Goal: Task Accomplishment & Management: Use online tool/utility

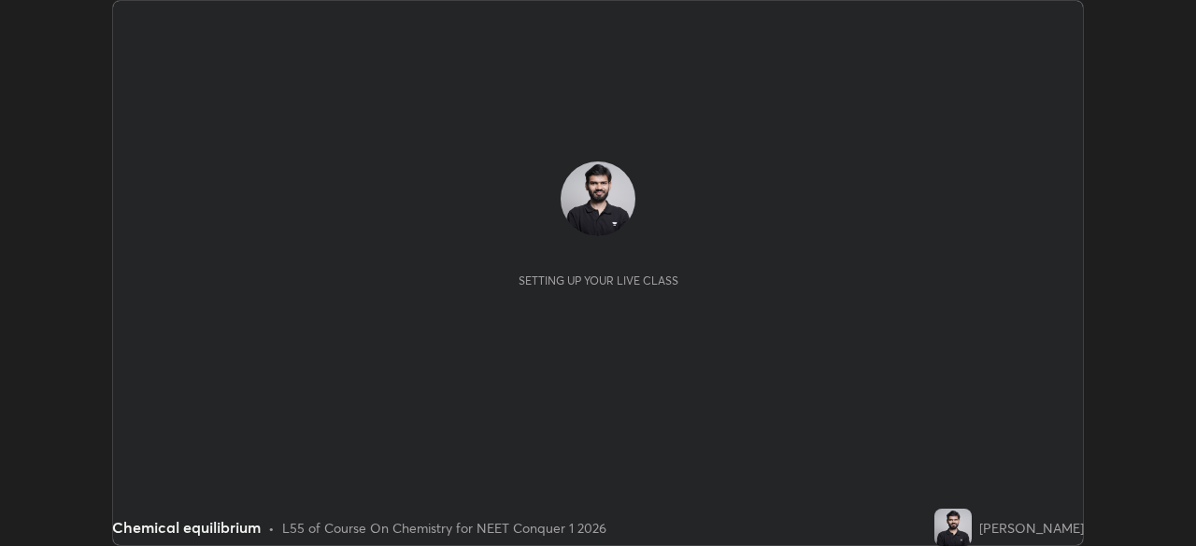
scroll to position [546, 1195]
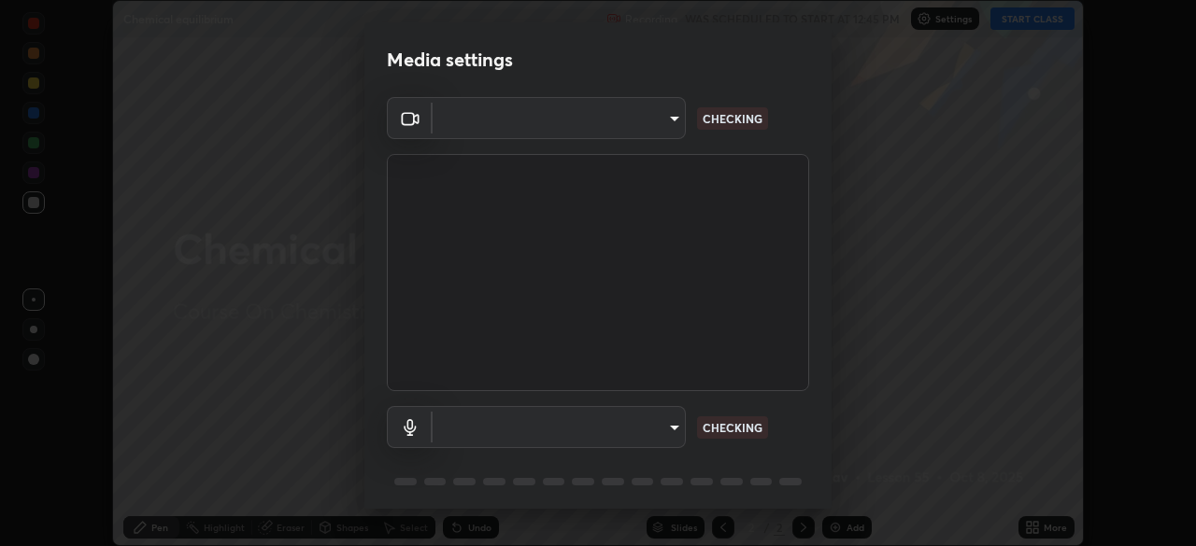
type input "846d0ba8f5080ab81b5b071cdfefeec17a04dc93fe71064fe08a1f5c66129023"
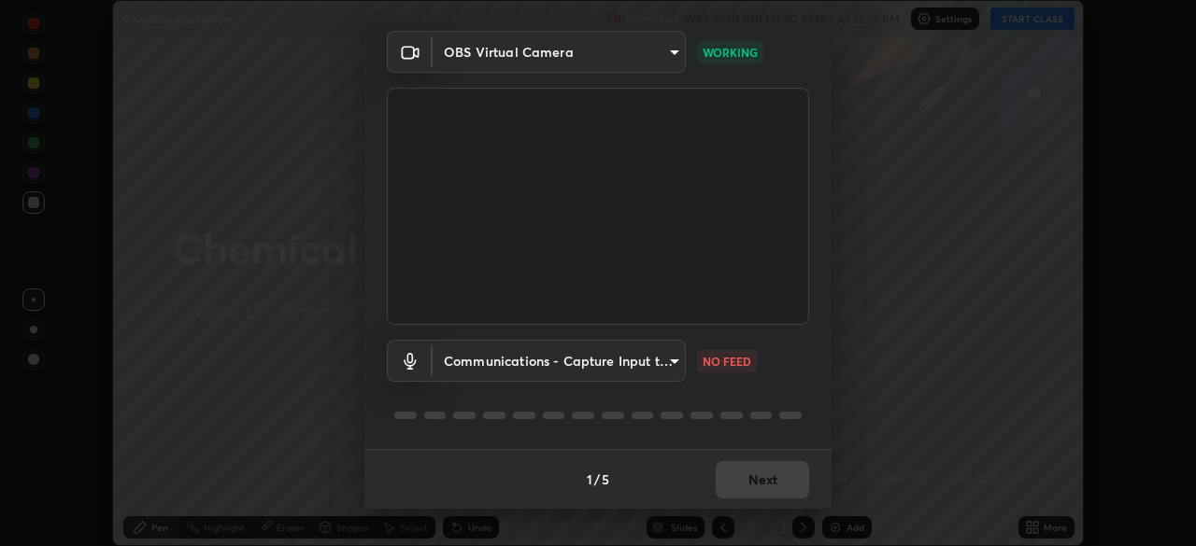
click at [669, 361] on body "Erase all Chemical equilibrium Recording WAS SCHEDULED TO START AT 12:45 PM Set…" at bounding box center [598, 273] width 1196 height 546
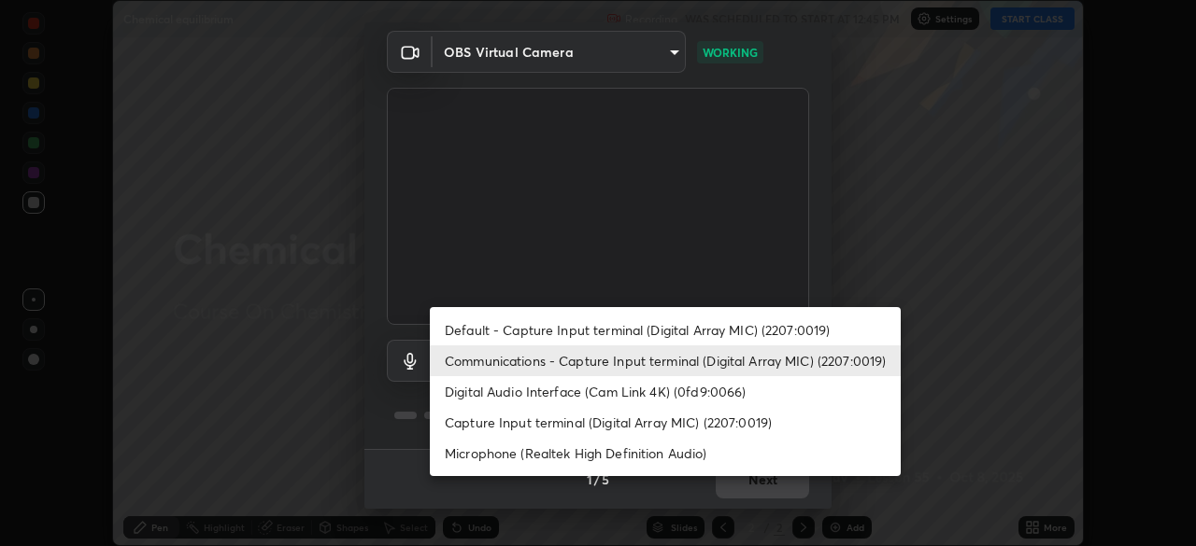
click at [662, 394] on li "Digital Audio Interface (Cam Link 4K) (0fd9:0066)" at bounding box center [665, 391] width 471 height 31
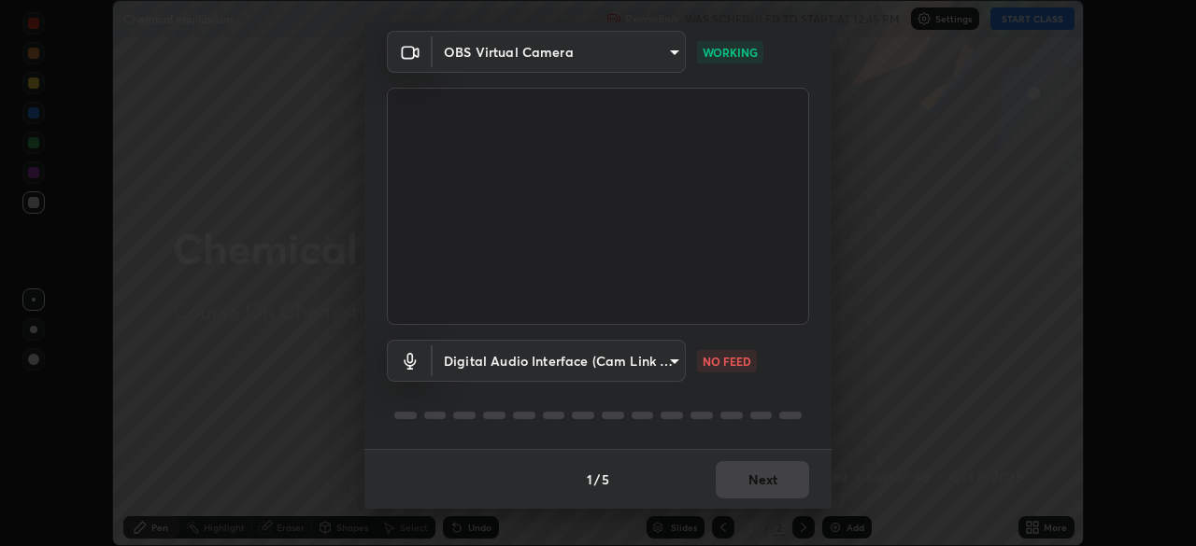
click at [649, 360] on body "Erase all Chemical equilibrium Recording WAS SCHEDULED TO START AT 12:45 PM Set…" at bounding box center [598, 273] width 1196 height 546
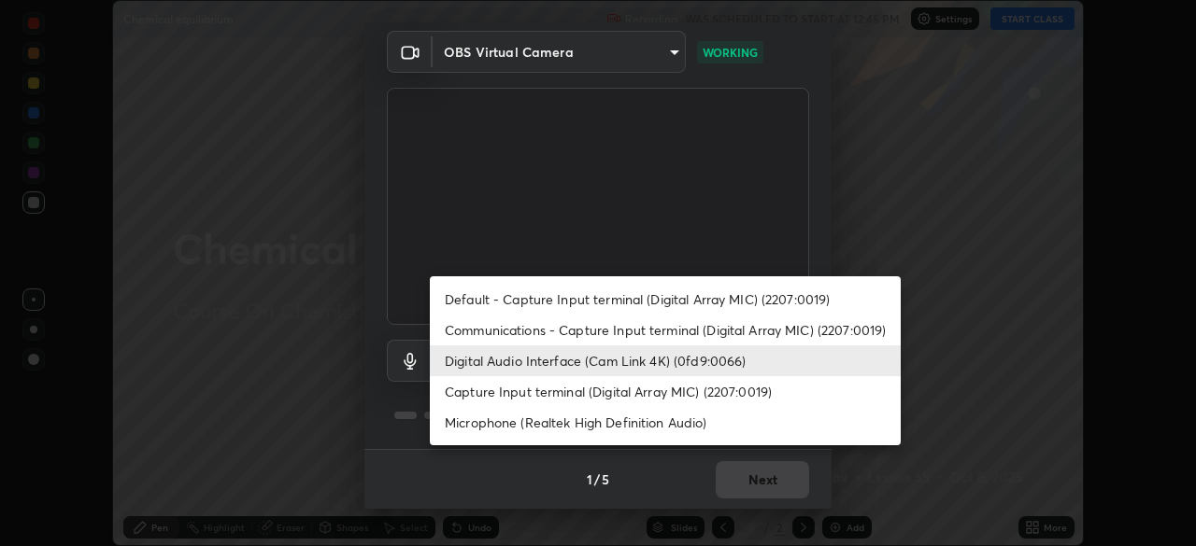
click at [659, 311] on li "Default - Capture Input terminal (Digital Array MIC) (2207:0019)" at bounding box center [665, 299] width 471 height 31
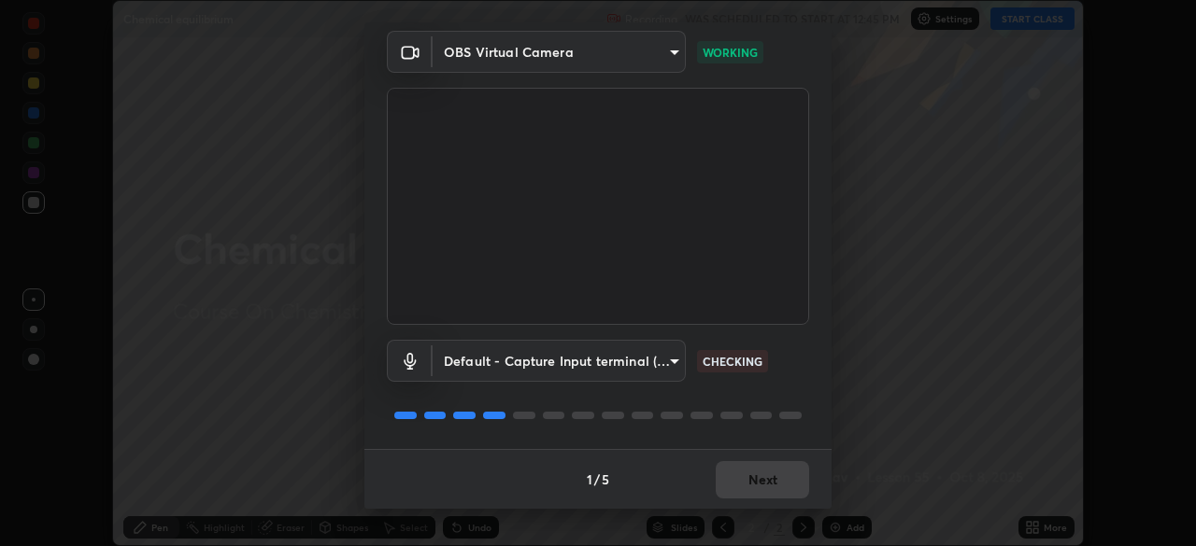
click at [609, 354] on body "Erase all Chemical equilibrium Recording WAS SCHEDULED TO START AT 12:45 PM Set…" at bounding box center [598, 273] width 1196 height 546
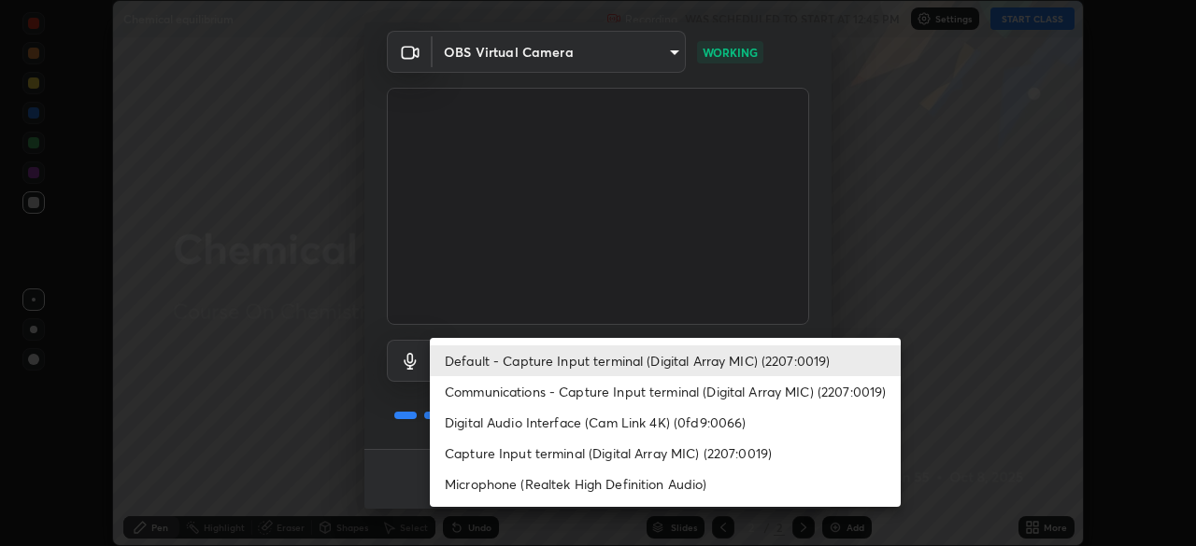
click at [559, 393] on li "Communications - Capture Input terminal (Digital Array MIC) (2207:0019)" at bounding box center [665, 391] width 471 height 31
type input "communications"
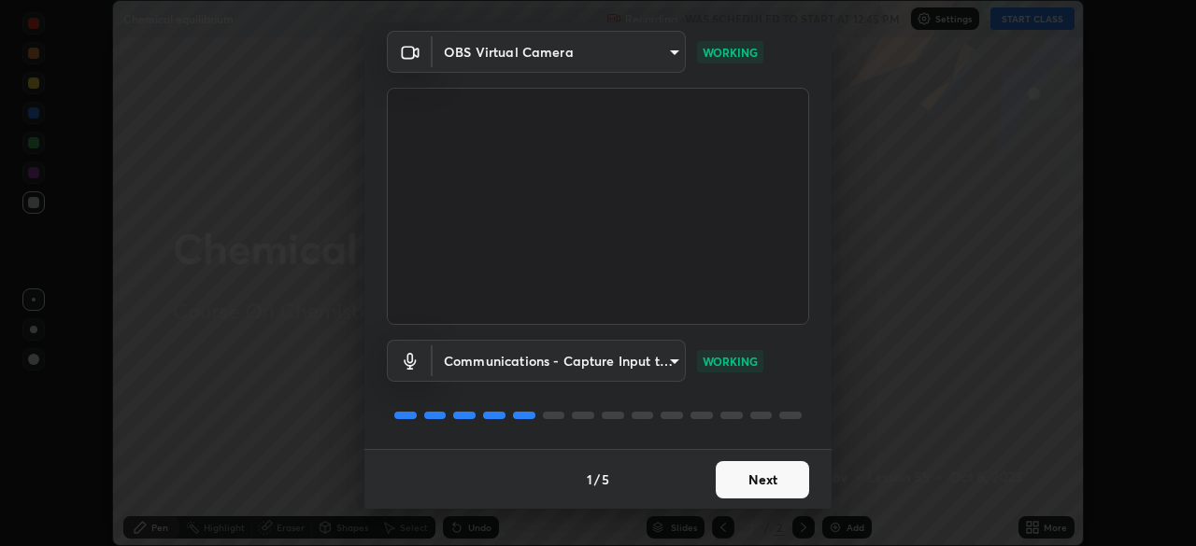
click at [760, 467] on button "Next" at bounding box center [761, 479] width 93 height 37
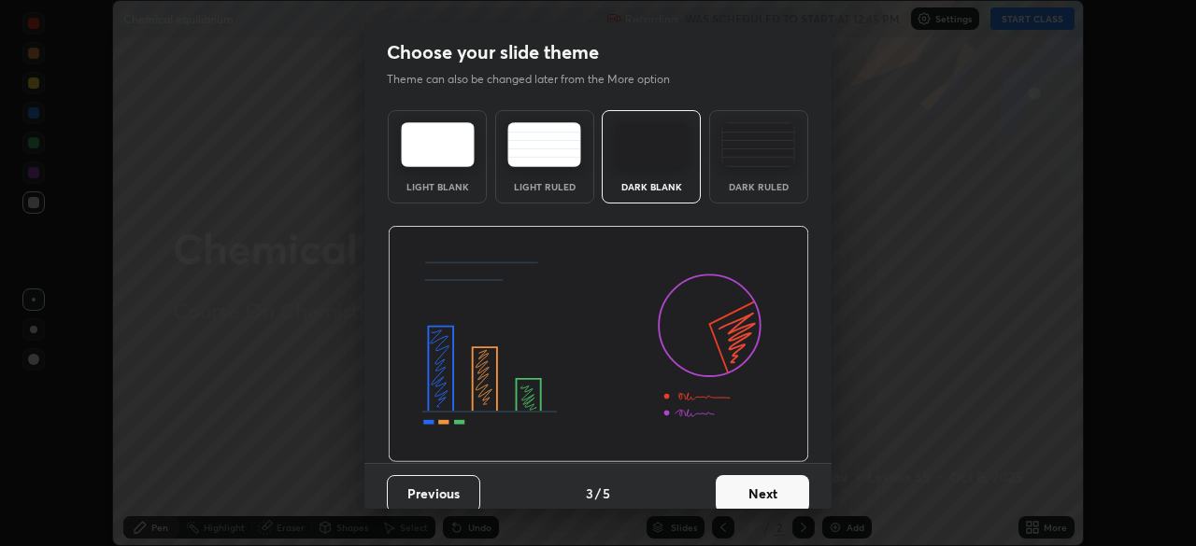
click at [773, 481] on button "Next" at bounding box center [761, 493] width 93 height 37
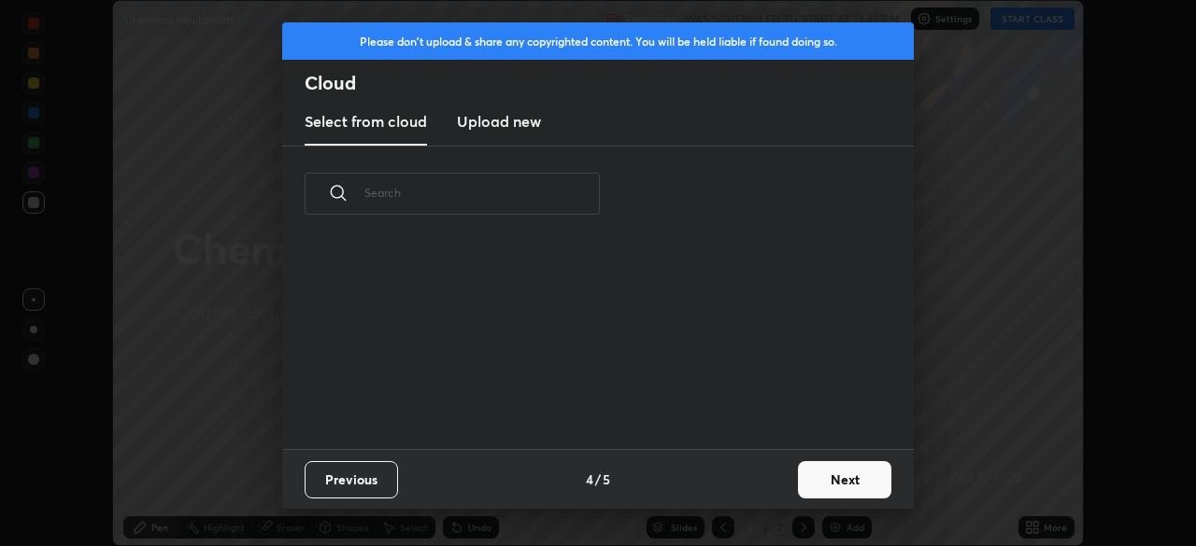
click at [798, 486] on button "Next" at bounding box center [844, 479] width 93 height 37
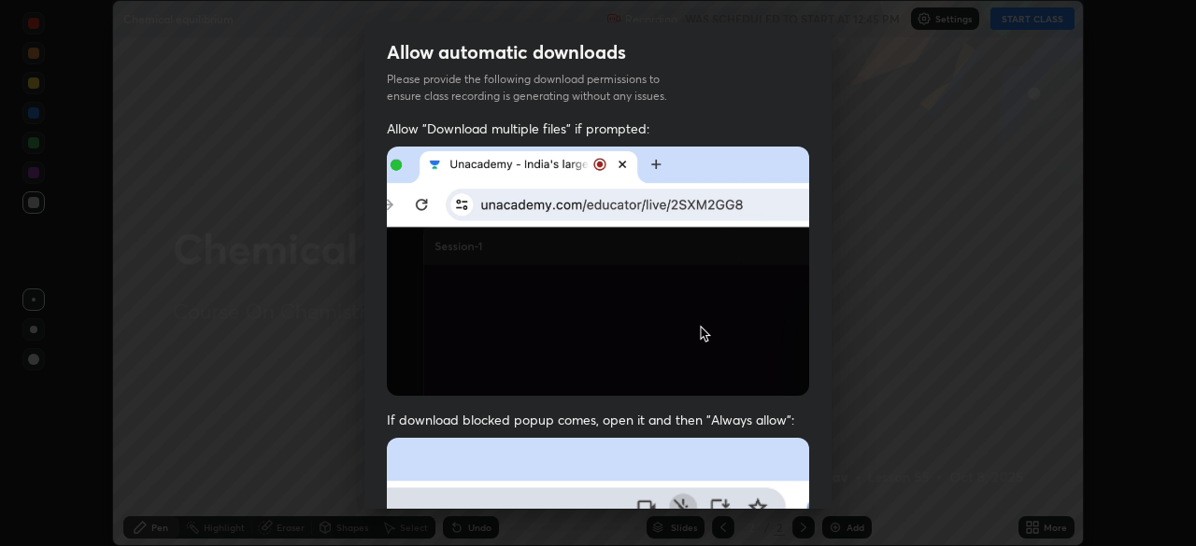
click at [825, 487] on div "Allow "Download multiple files" if prompted: If download blocked popup comes, o…" at bounding box center [597, 513] width 467 height 786
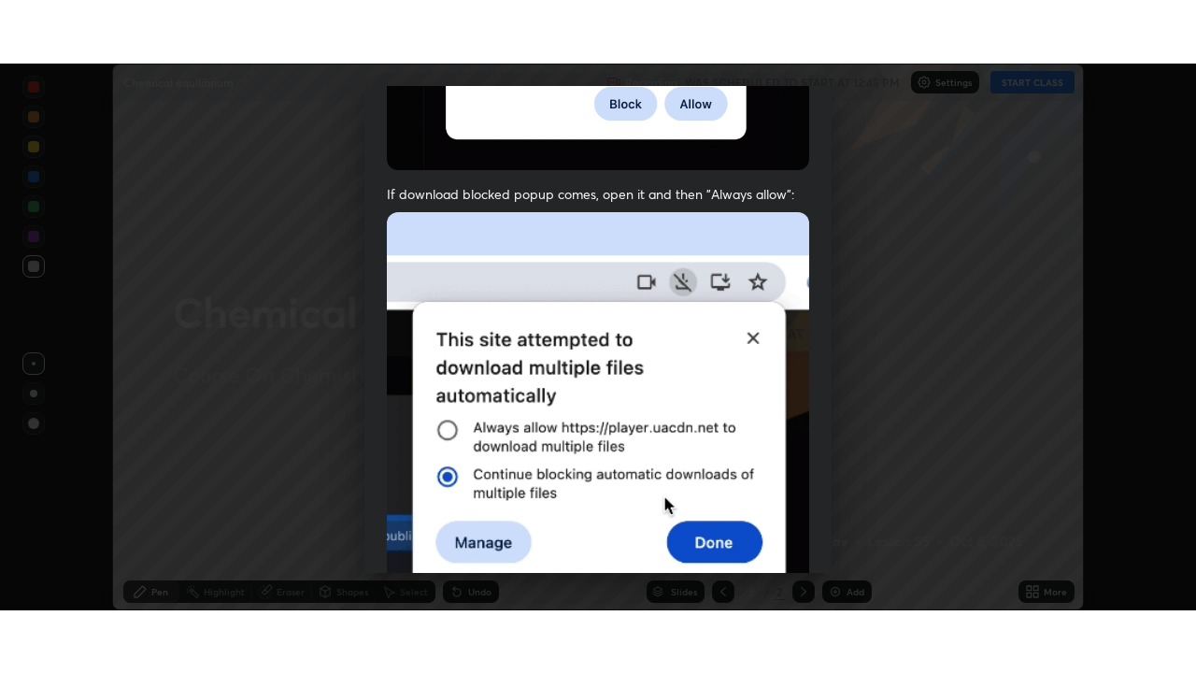
scroll to position [447, 0]
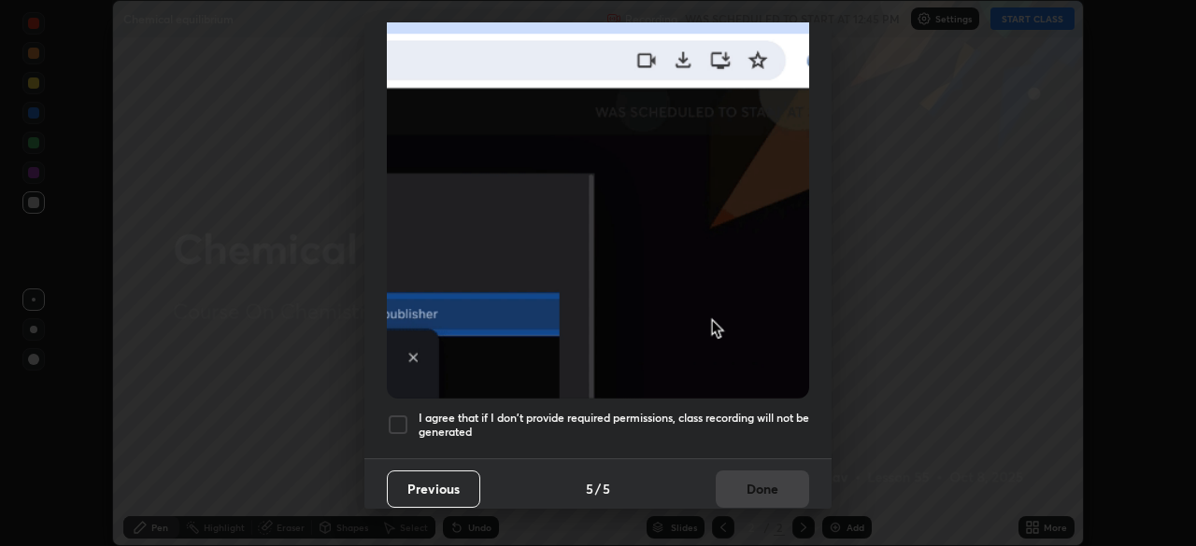
click at [762, 411] on h5 "I agree that if I don't provide required permissions, class recording will not …" at bounding box center [613, 425] width 390 height 29
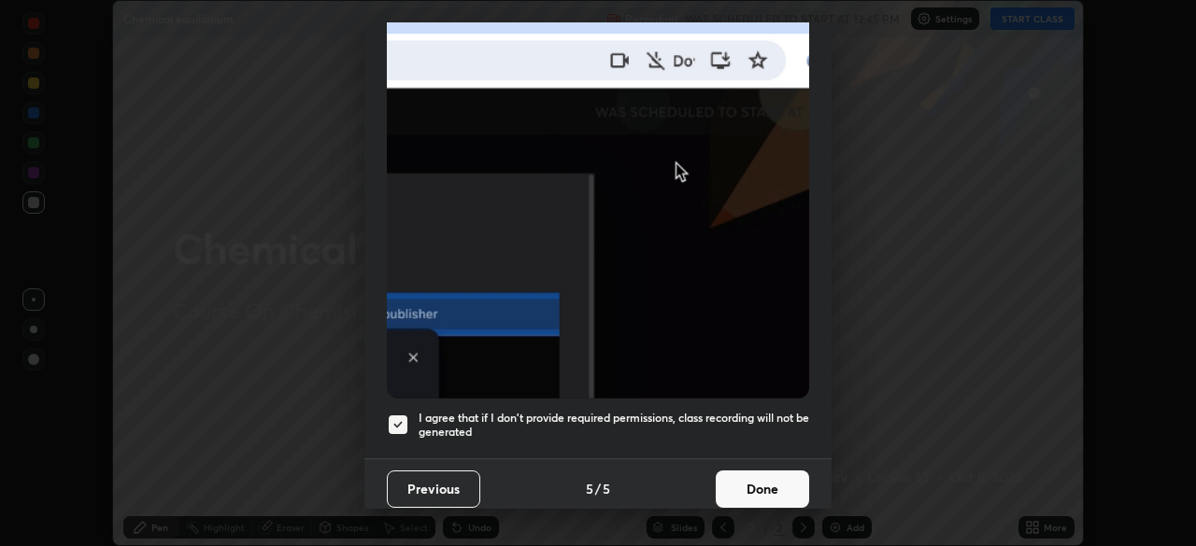
click at [767, 471] on button "Done" at bounding box center [761, 489] width 93 height 37
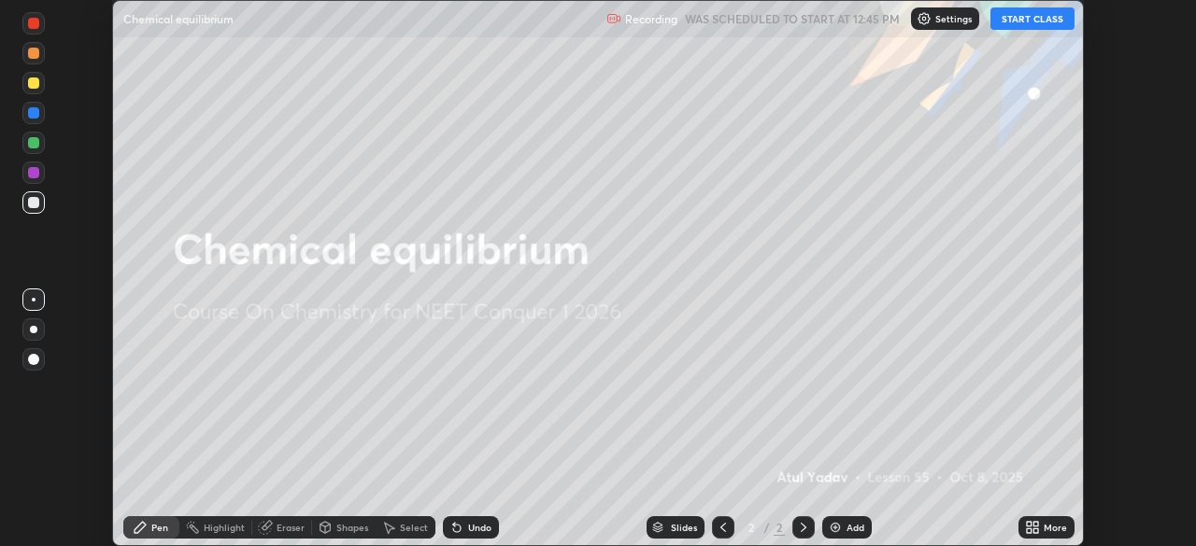
click at [1033, 528] on icon at bounding box center [1032, 527] width 15 height 15
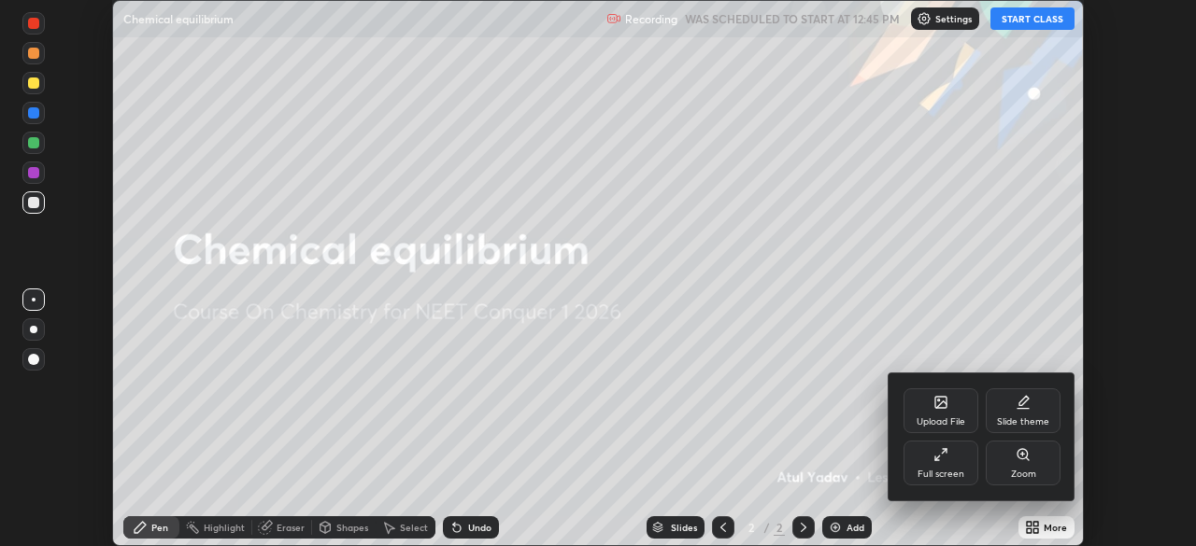
click at [1029, 10] on div at bounding box center [598, 273] width 1196 height 546
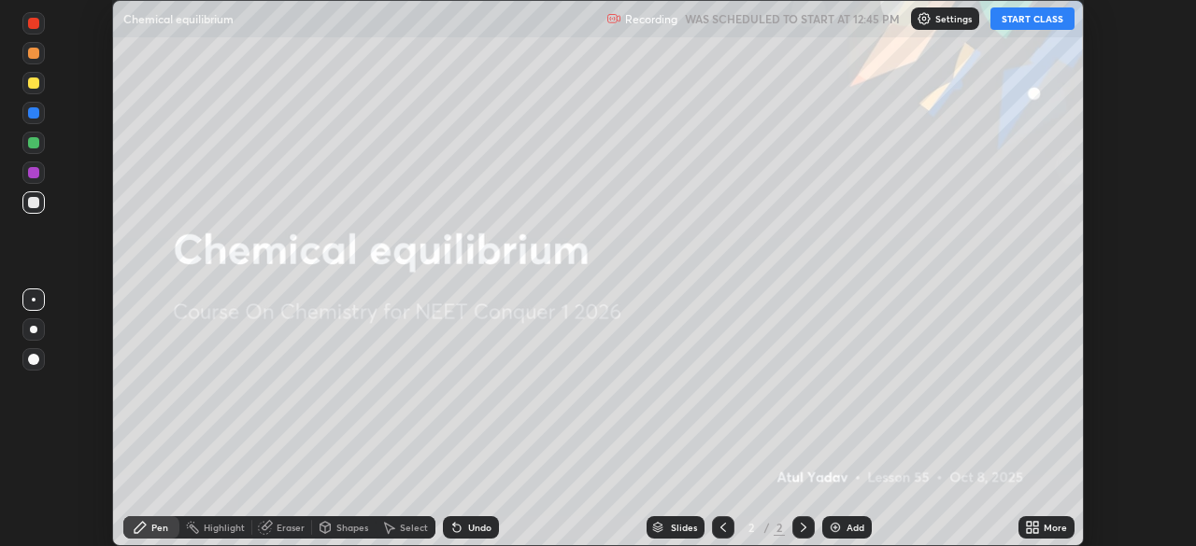
click at [1004, 24] on button "START CLASS" at bounding box center [1032, 18] width 84 height 22
click at [1027, 526] on icon at bounding box center [1029, 524] width 5 height 5
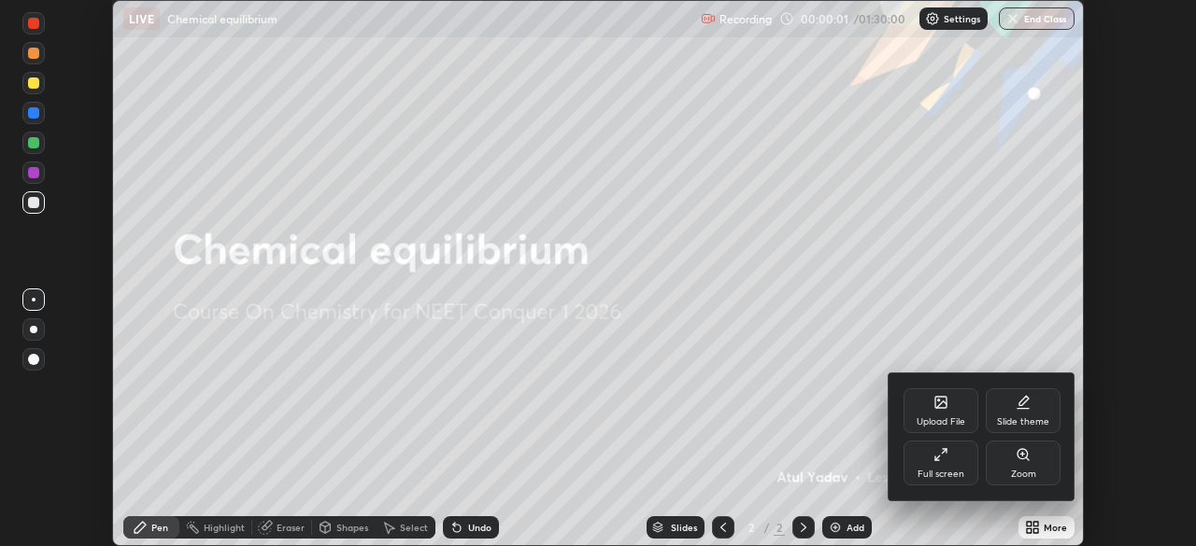
click at [945, 460] on icon at bounding box center [940, 454] width 15 height 15
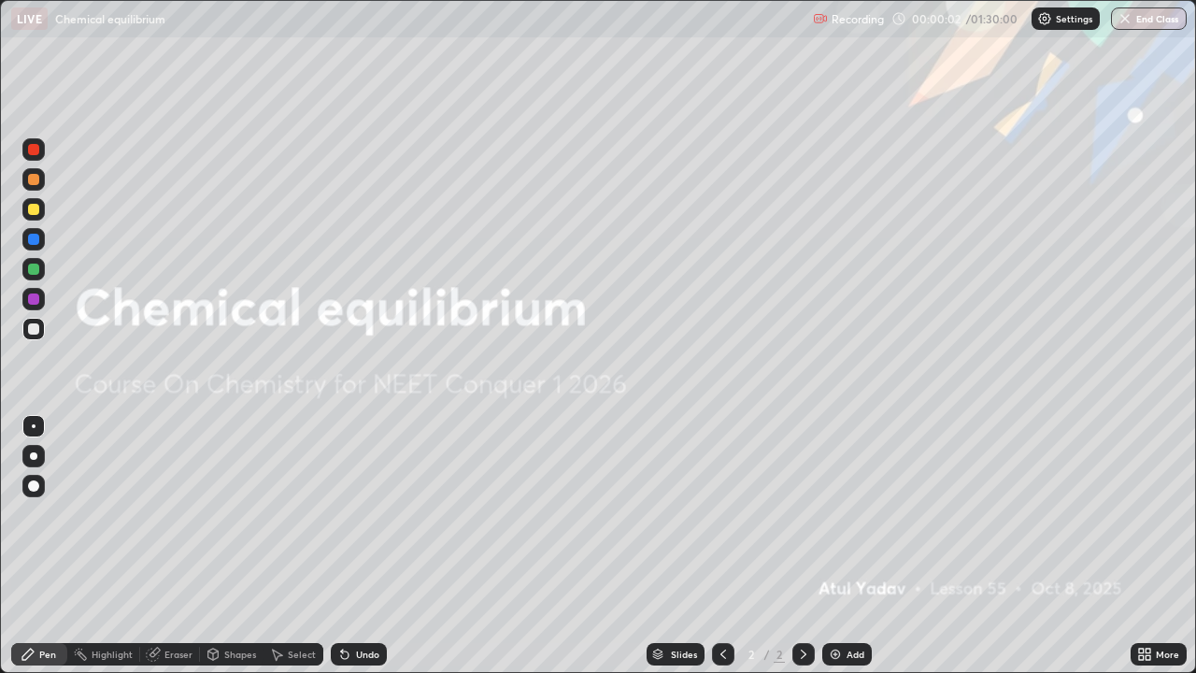
scroll to position [673, 1196]
click at [836, 545] on img at bounding box center [835, 653] width 15 height 15
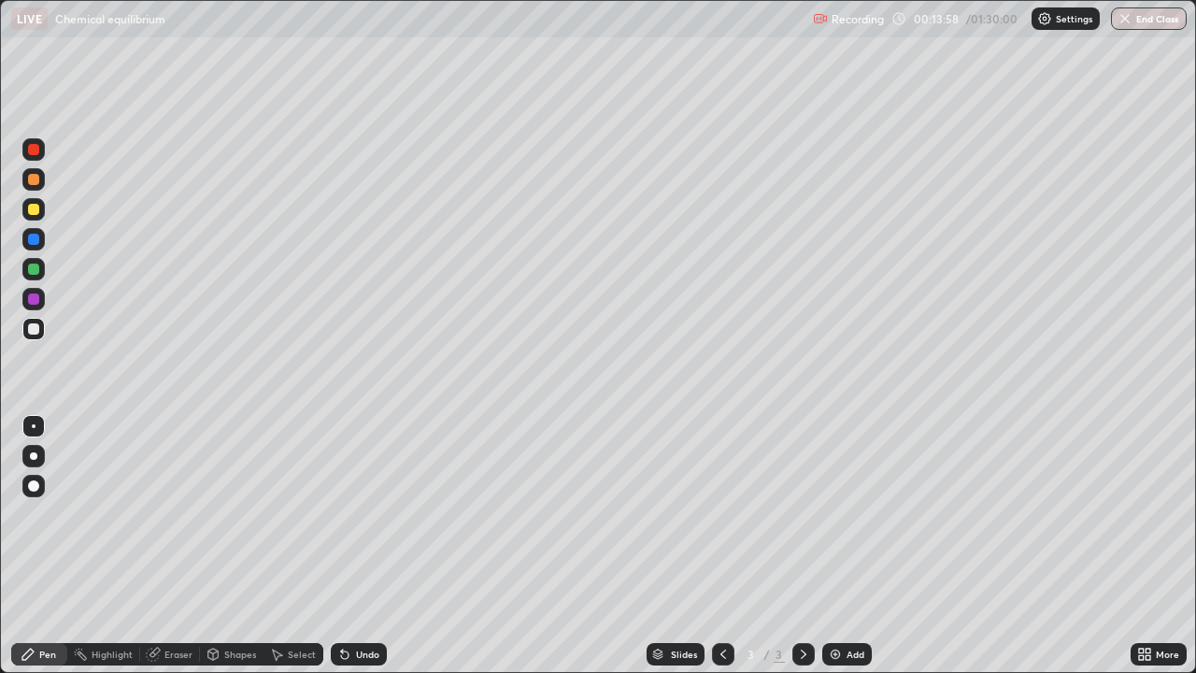
click at [355, 545] on div "Undo" at bounding box center [359, 654] width 56 height 22
click at [358, 545] on div "Undo" at bounding box center [367, 653] width 23 height 9
click at [358, 545] on div "Undo" at bounding box center [359, 654] width 56 height 22
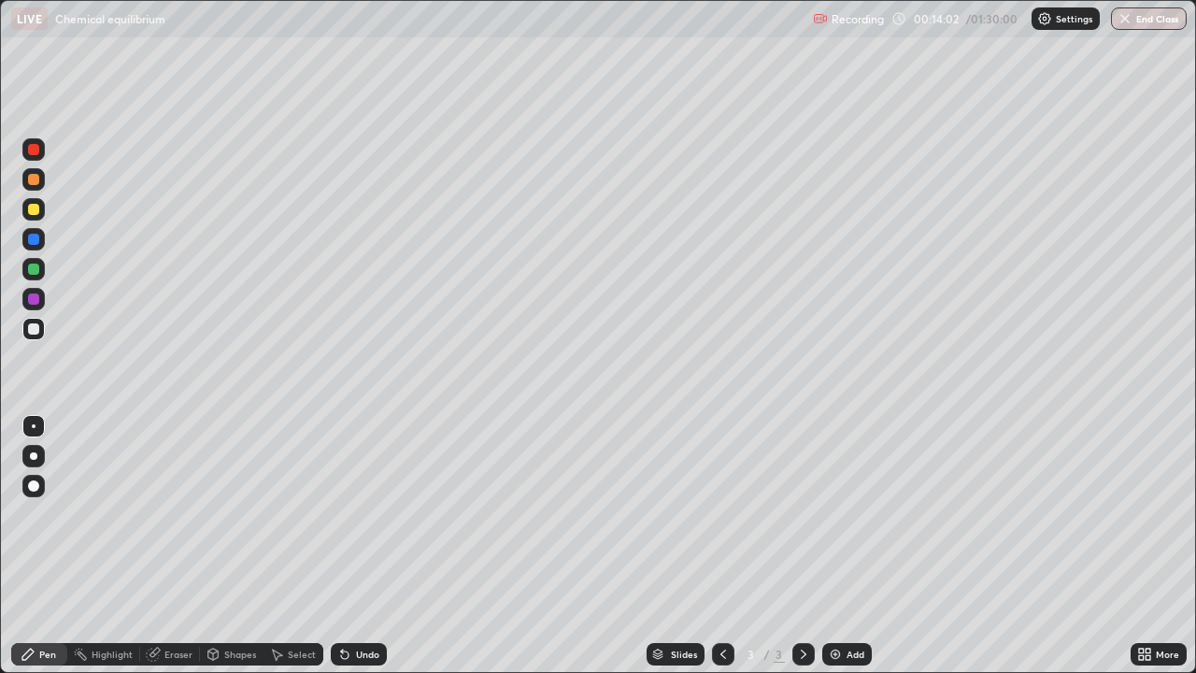
click at [360, 545] on div "Undo" at bounding box center [359, 654] width 56 height 22
click at [364, 545] on div "Undo" at bounding box center [367, 653] width 23 height 9
click at [360, 545] on div "Undo" at bounding box center [367, 653] width 23 height 9
click at [36, 456] on div at bounding box center [33, 455] width 7 height 7
click at [41, 303] on div at bounding box center [33, 299] width 22 height 22
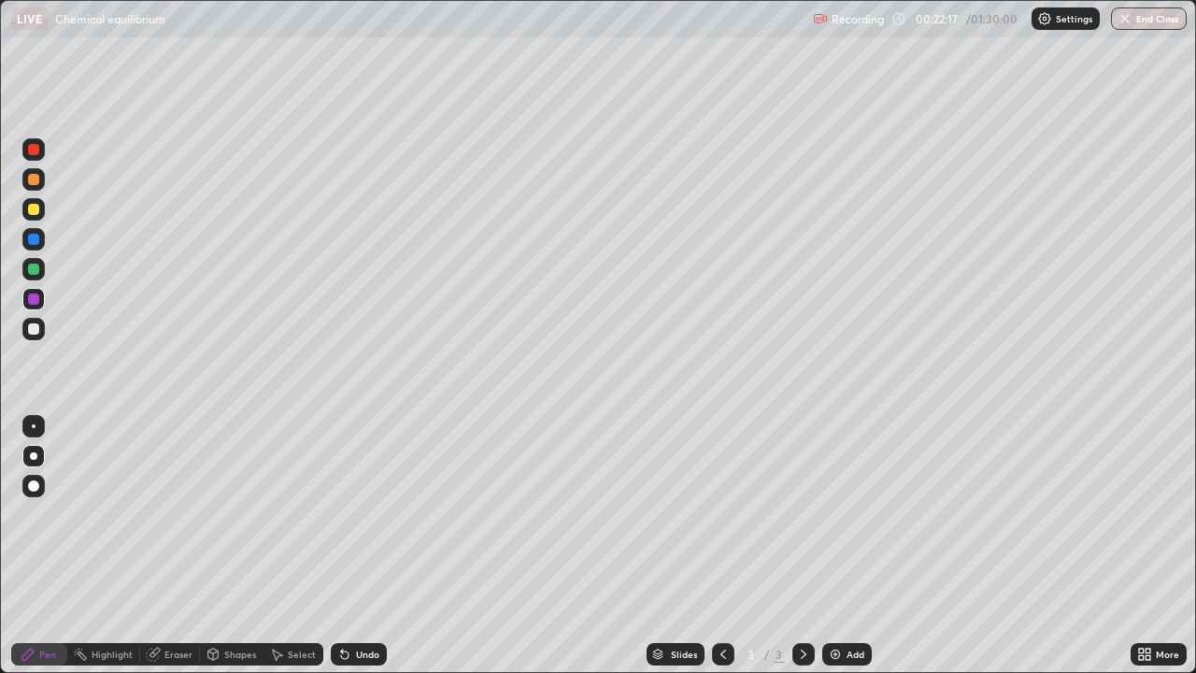
click at [161, 545] on div "Eraser" at bounding box center [170, 653] width 60 height 37
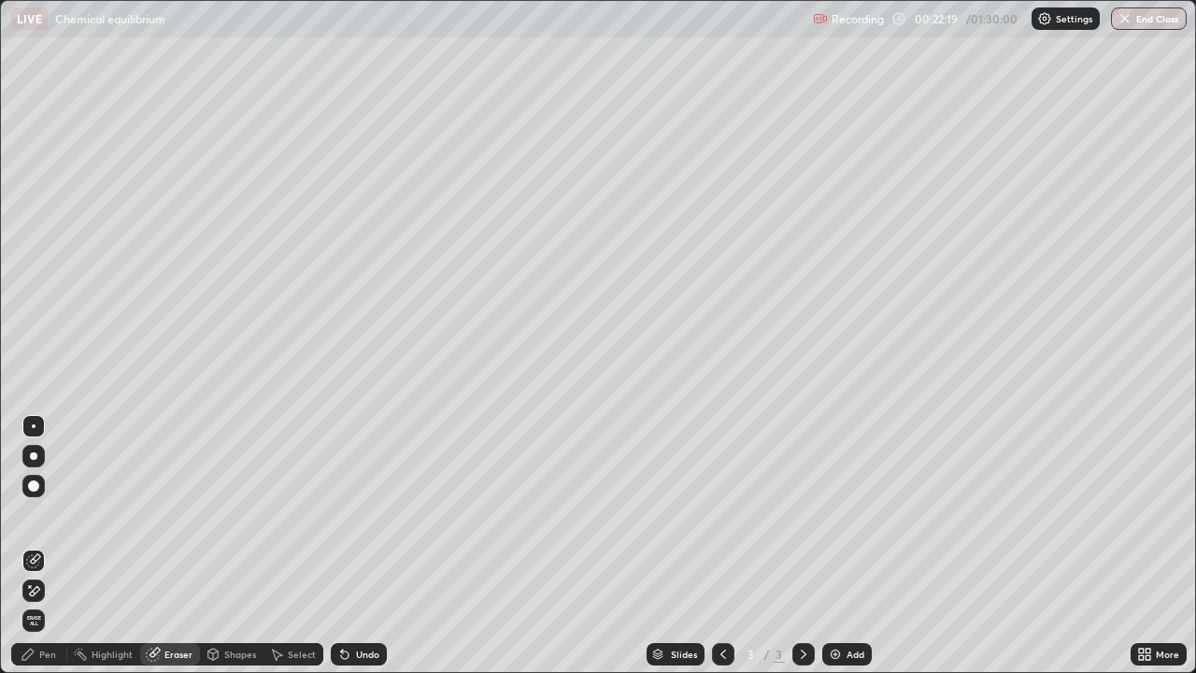
click at [47, 545] on div "Pen" at bounding box center [47, 653] width 17 height 9
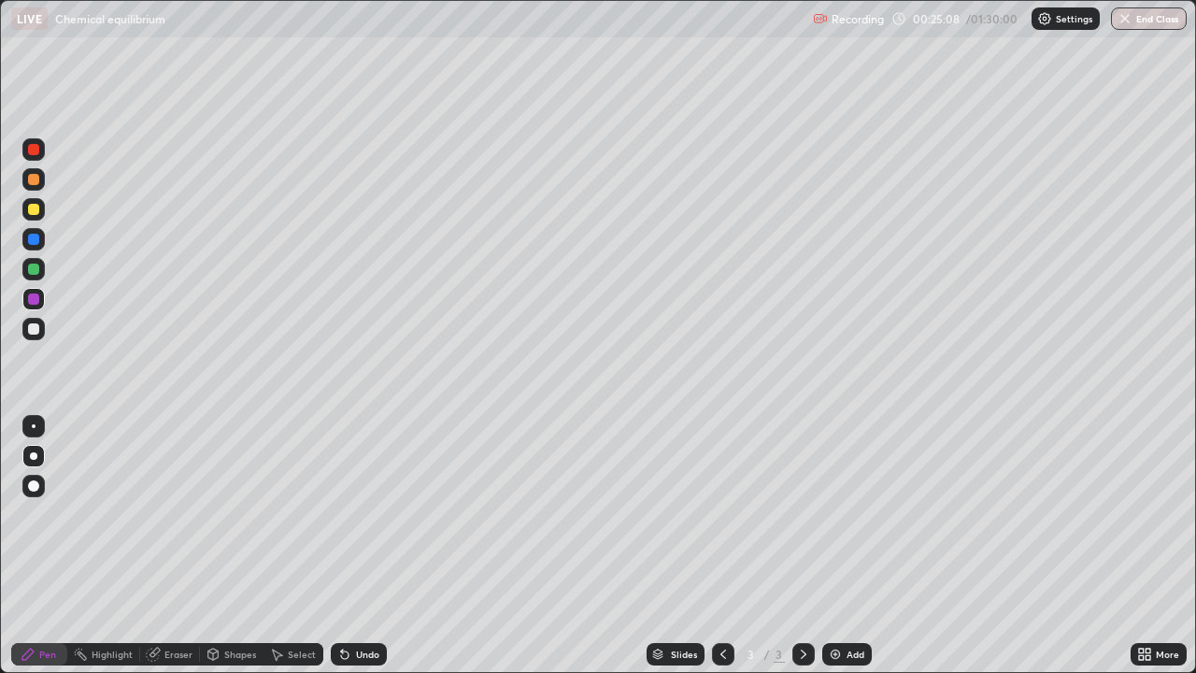
click at [842, 545] on div "Add" at bounding box center [847, 654] width 50 height 22
click at [350, 545] on div "Undo" at bounding box center [359, 654] width 56 height 22
click at [38, 326] on div at bounding box center [33, 328] width 11 height 11
click at [362, 545] on div "Undo" at bounding box center [367, 653] width 23 height 9
click at [358, 545] on div "Undo" at bounding box center [359, 654] width 56 height 22
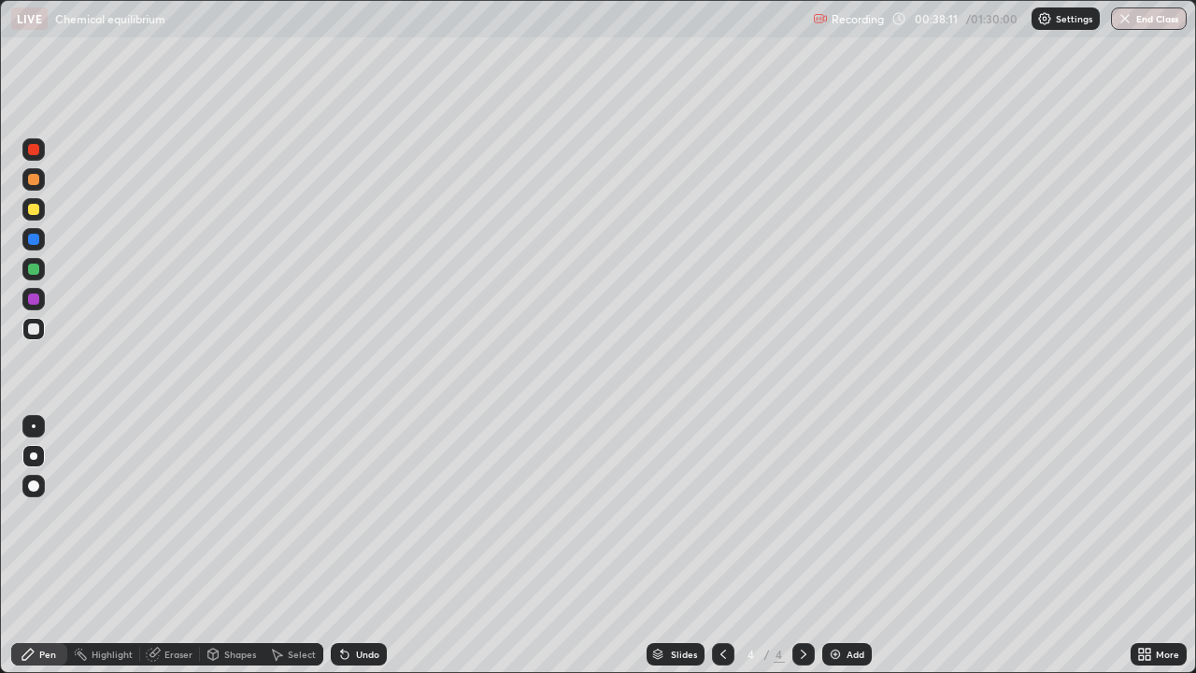
click at [833, 545] on img at bounding box center [835, 653] width 15 height 15
click at [723, 545] on icon at bounding box center [723, 653] width 6 height 9
click at [801, 545] on icon at bounding box center [803, 653] width 15 height 15
click at [363, 545] on div "Undo" at bounding box center [367, 653] width 23 height 9
click at [367, 545] on div "Undo" at bounding box center [359, 654] width 56 height 22
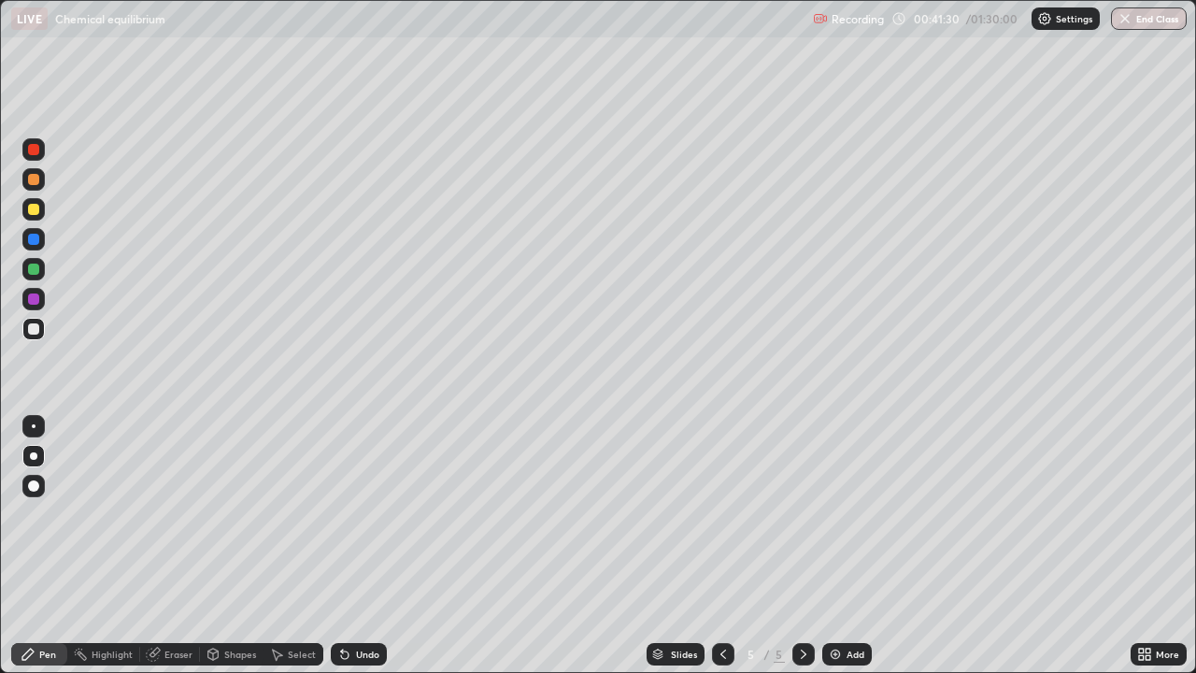
click at [371, 545] on div "Undo" at bounding box center [367, 653] width 23 height 9
click at [375, 545] on div "Undo" at bounding box center [367, 653] width 23 height 9
click at [381, 545] on div "Undo" at bounding box center [359, 654] width 56 height 22
click at [366, 545] on div "Undo" at bounding box center [367, 653] width 23 height 9
click at [841, 545] on img at bounding box center [835, 653] width 15 height 15
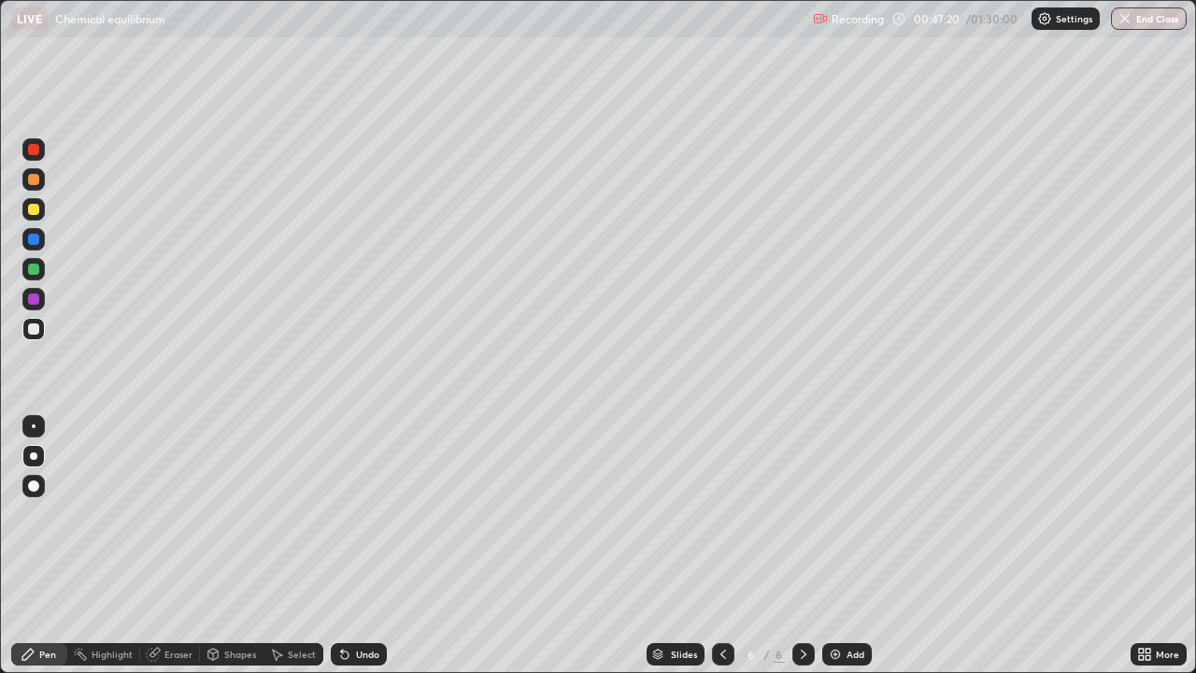
click at [345, 545] on icon at bounding box center [344, 653] width 15 height 15
click at [349, 545] on div "Undo" at bounding box center [359, 654] width 56 height 22
click at [348, 545] on icon at bounding box center [344, 653] width 15 height 15
click at [349, 545] on icon at bounding box center [344, 653] width 15 height 15
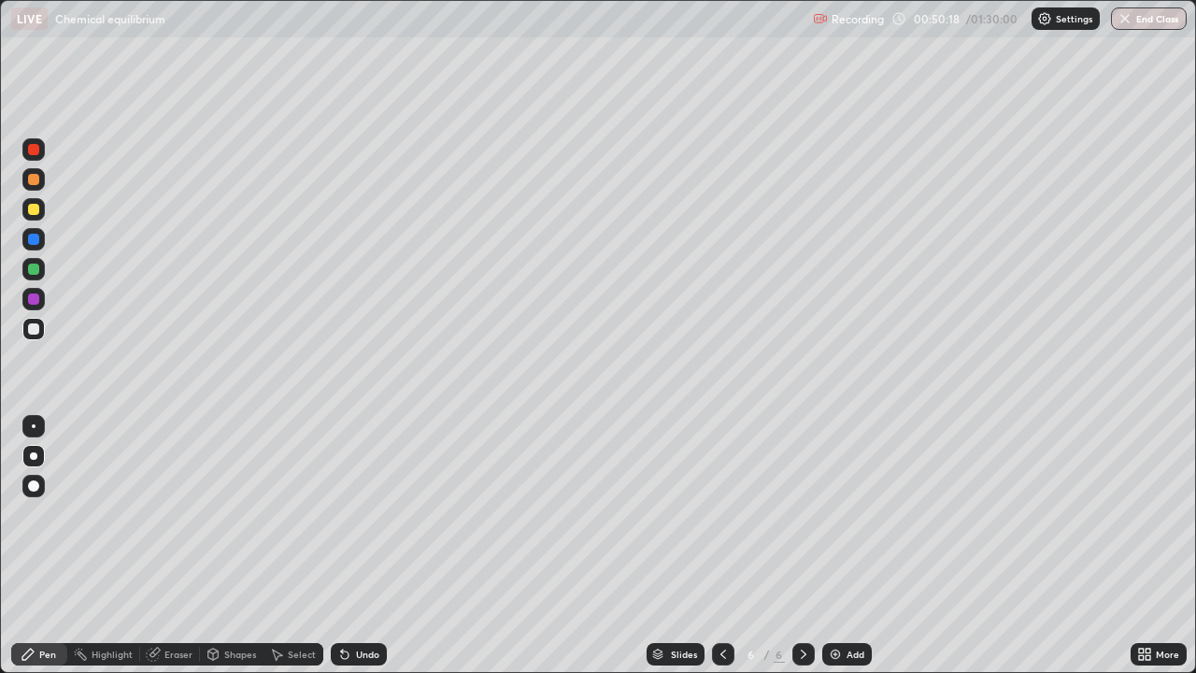
click at [357, 545] on div "Undo" at bounding box center [367, 653] width 23 height 9
click at [357, 545] on div "Undo" at bounding box center [359, 654] width 56 height 22
click at [173, 545] on div "Eraser" at bounding box center [178, 653] width 28 height 9
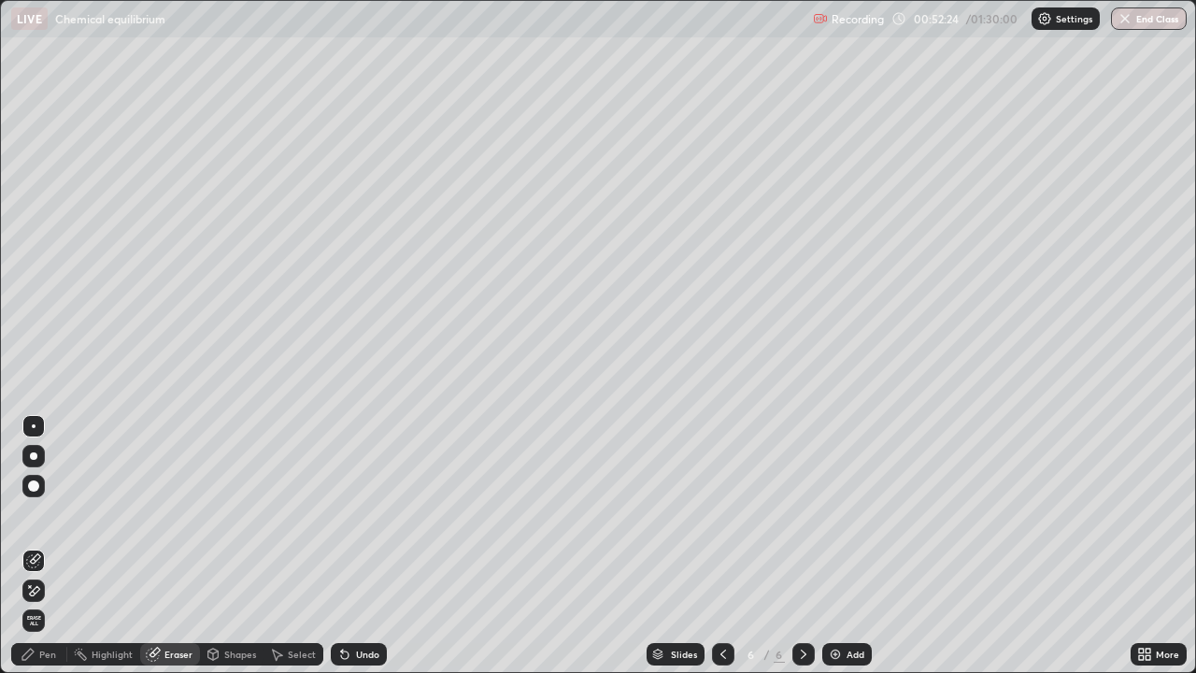
click at [46, 545] on div "Pen" at bounding box center [39, 654] width 56 height 22
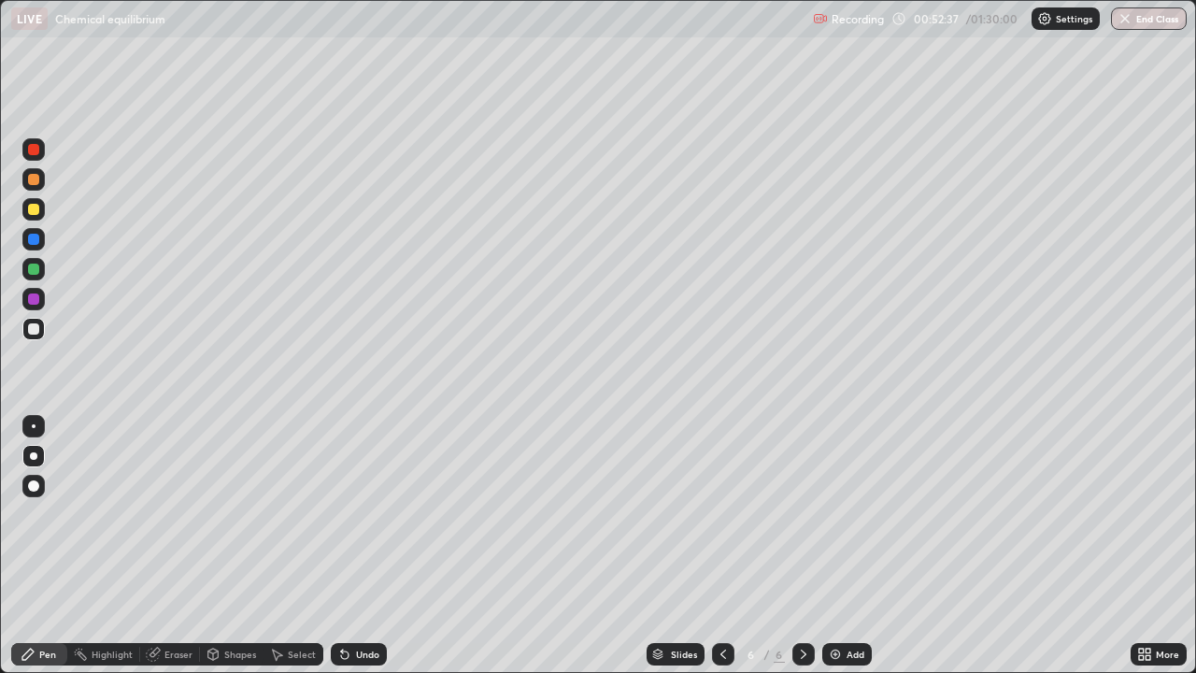
click at [363, 545] on div "Undo" at bounding box center [367, 653] width 23 height 9
click at [19, 431] on div at bounding box center [34, 426] width 30 height 30
click at [34, 456] on div at bounding box center [33, 455] width 7 height 7
click at [35, 211] on div at bounding box center [33, 209] width 11 height 11
click at [35, 239] on div at bounding box center [33, 239] width 11 height 11
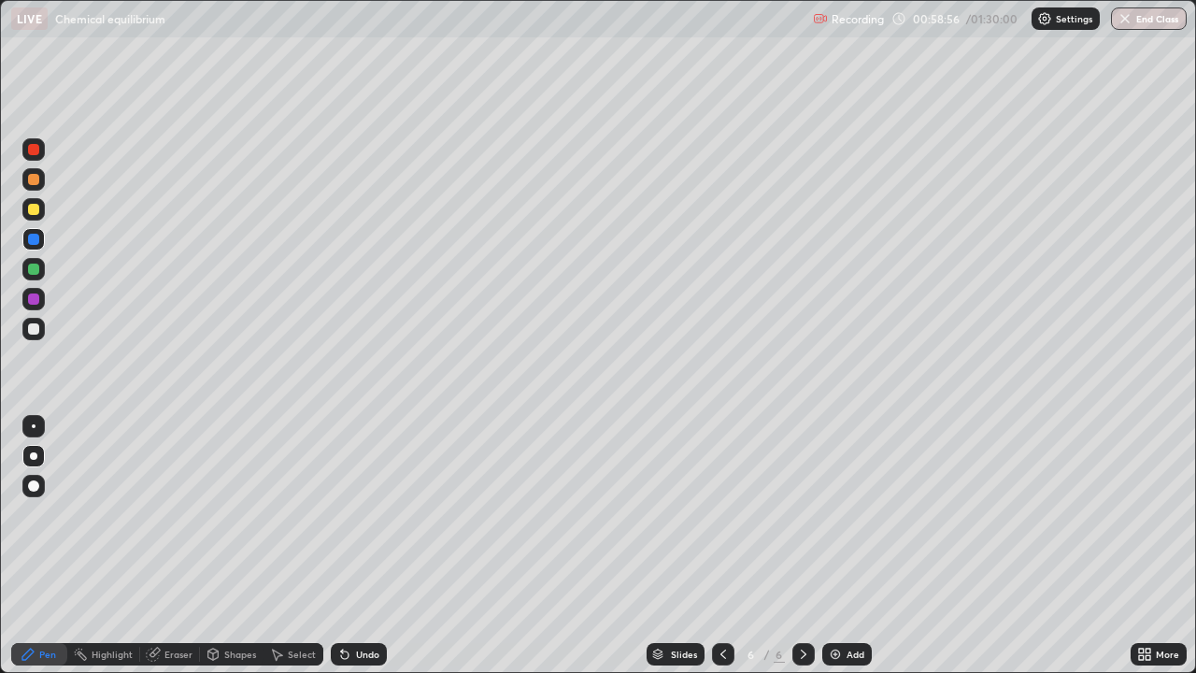
click at [41, 271] on div at bounding box center [33, 269] width 22 height 22
click at [831, 545] on img at bounding box center [835, 653] width 15 height 15
click at [344, 545] on icon at bounding box center [344, 654] width 7 height 7
click at [353, 545] on div "Undo" at bounding box center [359, 654] width 56 height 22
click at [355, 545] on div "Undo" at bounding box center [359, 654] width 56 height 22
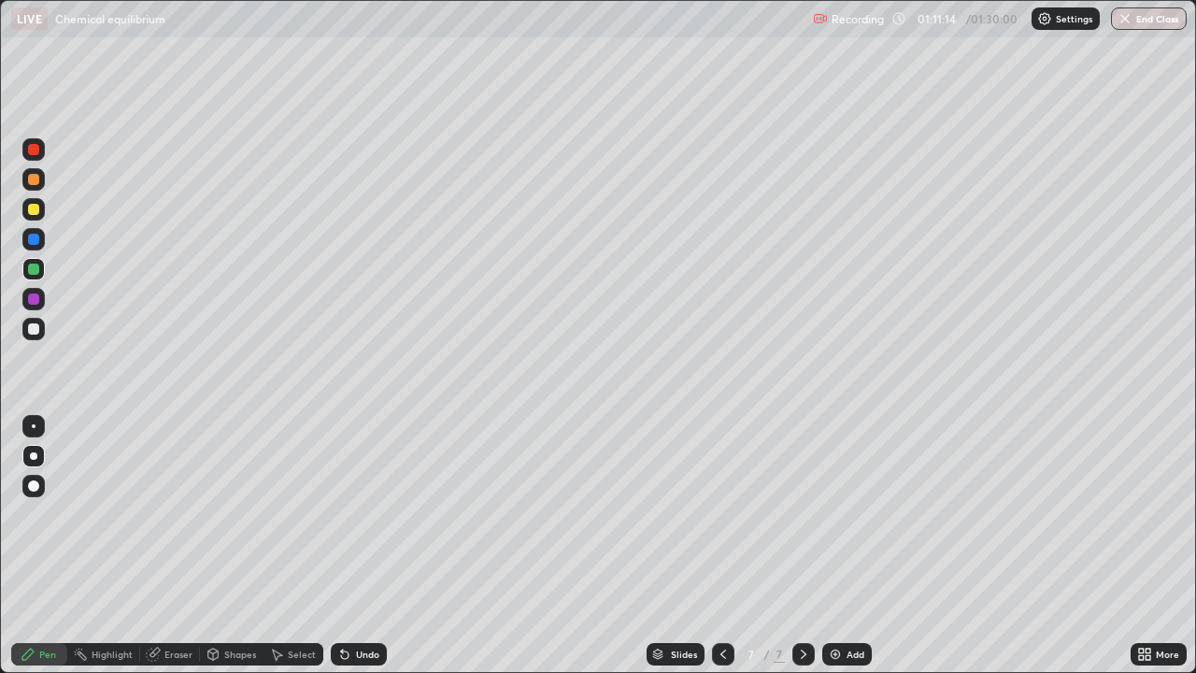
click at [356, 545] on div "Undo" at bounding box center [359, 654] width 56 height 22
click at [357, 545] on div "Undo" at bounding box center [359, 654] width 56 height 22
click at [341, 545] on icon at bounding box center [344, 654] width 7 height 7
click at [342, 545] on icon at bounding box center [344, 654] width 7 height 7
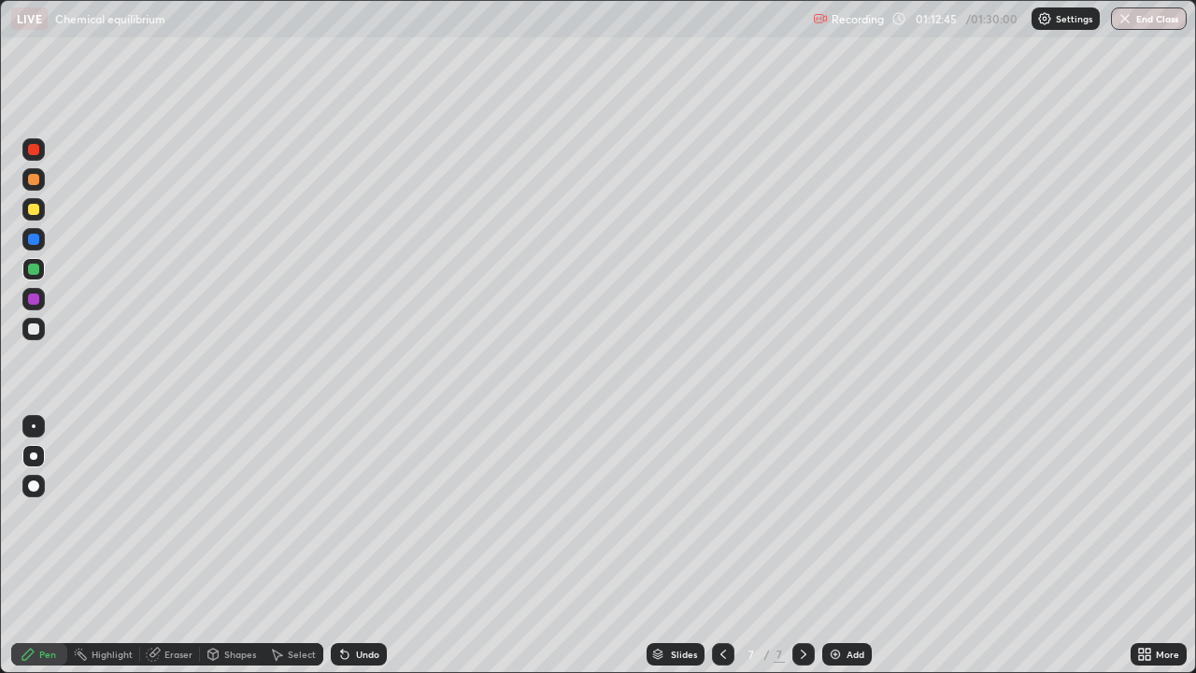
click at [342, 545] on icon at bounding box center [344, 654] width 7 height 7
click at [35, 299] on div at bounding box center [33, 298] width 11 height 11
click at [348, 545] on icon at bounding box center [344, 653] width 15 height 15
click at [174, 545] on div "Eraser" at bounding box center [170, 654] width 60 height 22
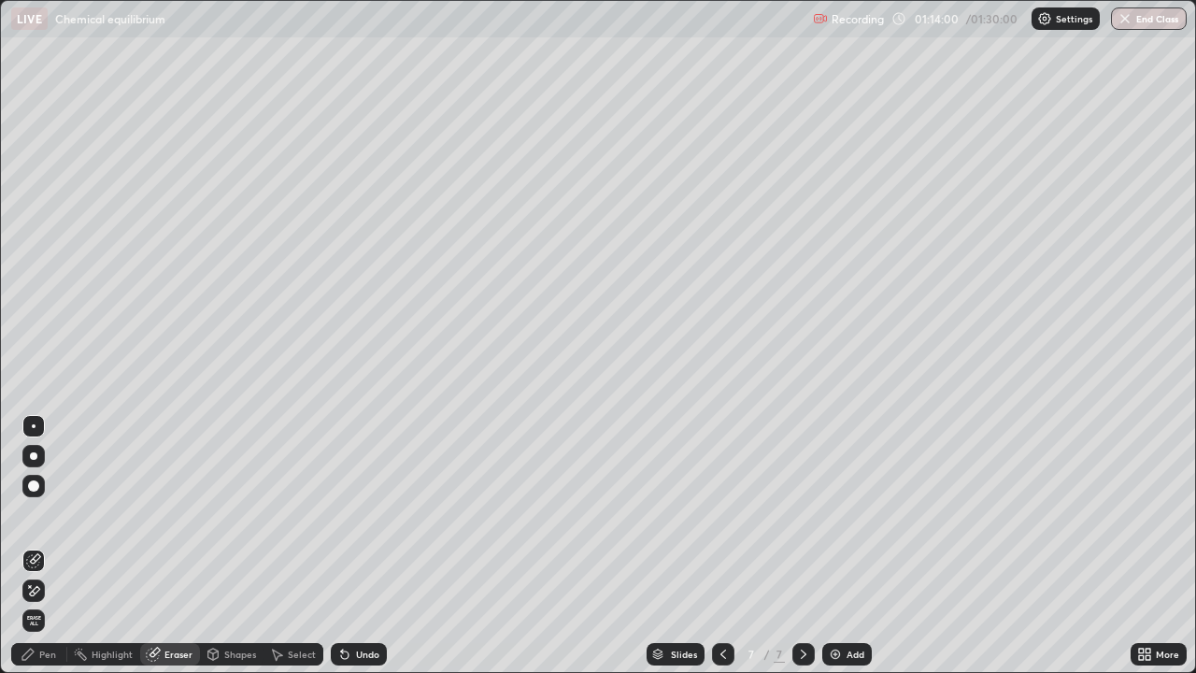
click at [48, 545] on div "Pen" at bounding box center [47, 653] width 17 height 9
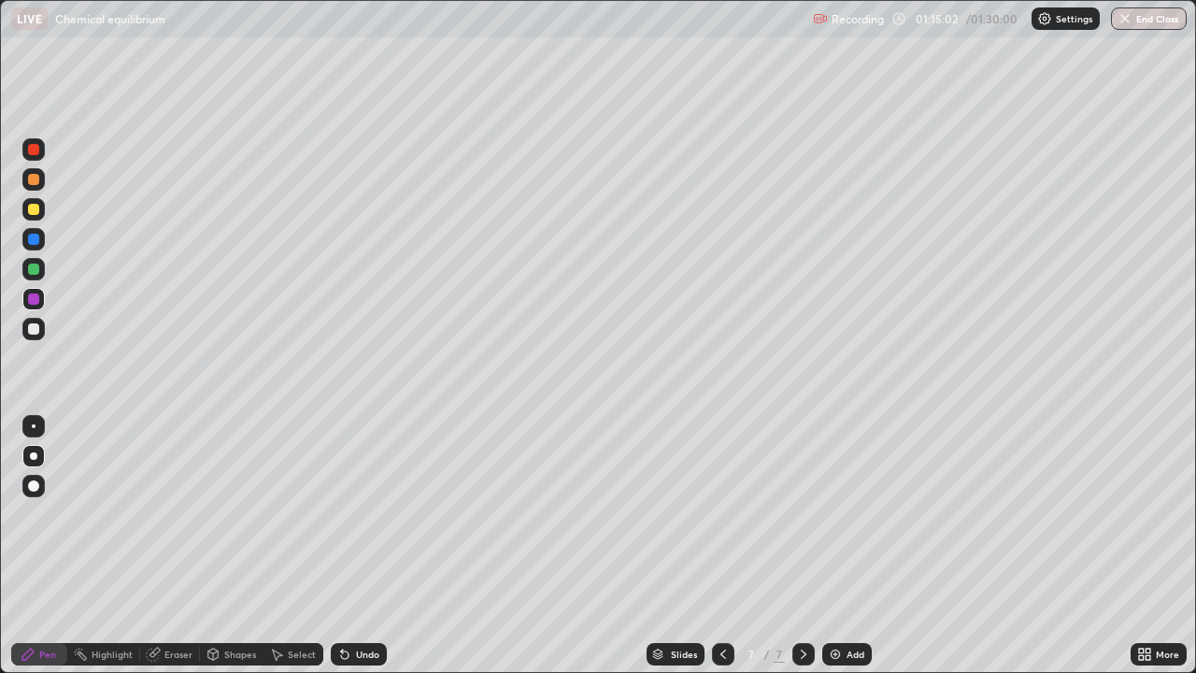
click at [344, 545] on icon at bounding box center [344, 654] width 7 height 7
click at [373, 545] on div "Undo" at bounding box center [367, 653] width 23 height 9
click at [364, 545] on div "Undo" at bounding box center [359, 654] width 56 height 22
click at [721, 545] on icon at bounding box center [722, 653] width 15 height 15
click at [361, 545] on div "Undo" at bounding box center [359, 654] width 56 height 22
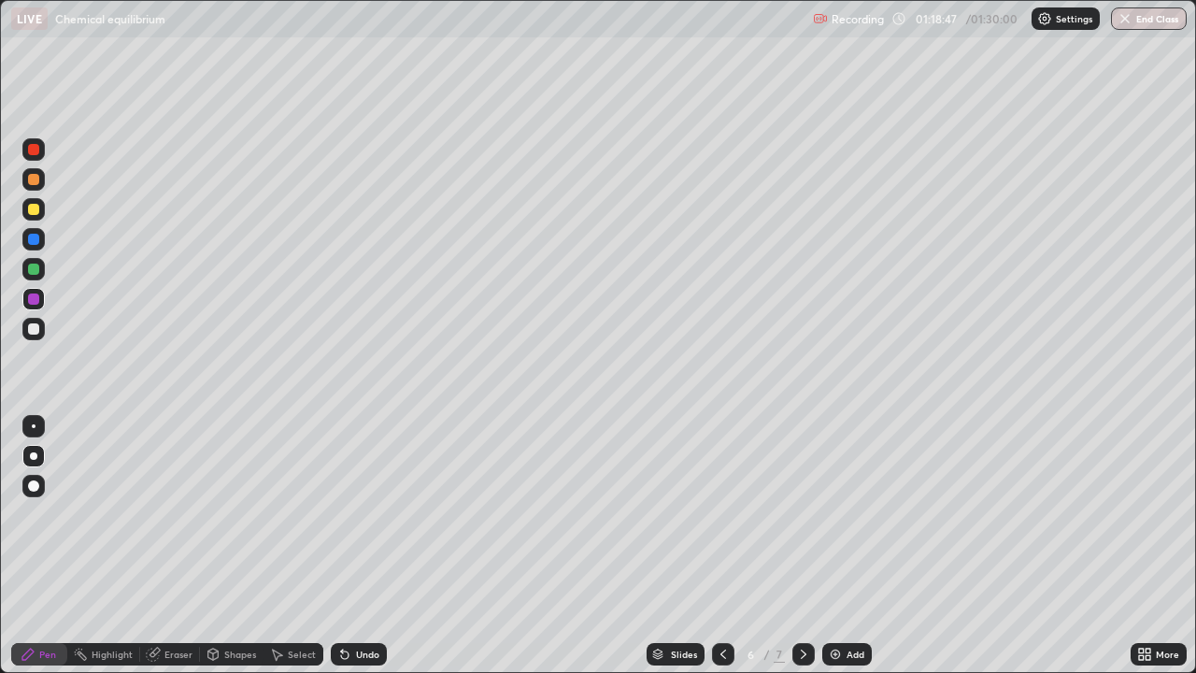
click at [357, 545] on div "Undo" at bounding box center [359, 654] width 56 height 22
click at [356, 545] on div "Undo" at bounding box center [367, 653] width 23 height 9
click at [359, 545] on div "Undo" at bounding box center [367, 653] width 23 height 9
click at [363, 545] on div "Undo" at bounding box center [359, 654] width 56 height 22
click at [364, 545] on div "Undo" at bounding box center [359, 654] width 56 height 22
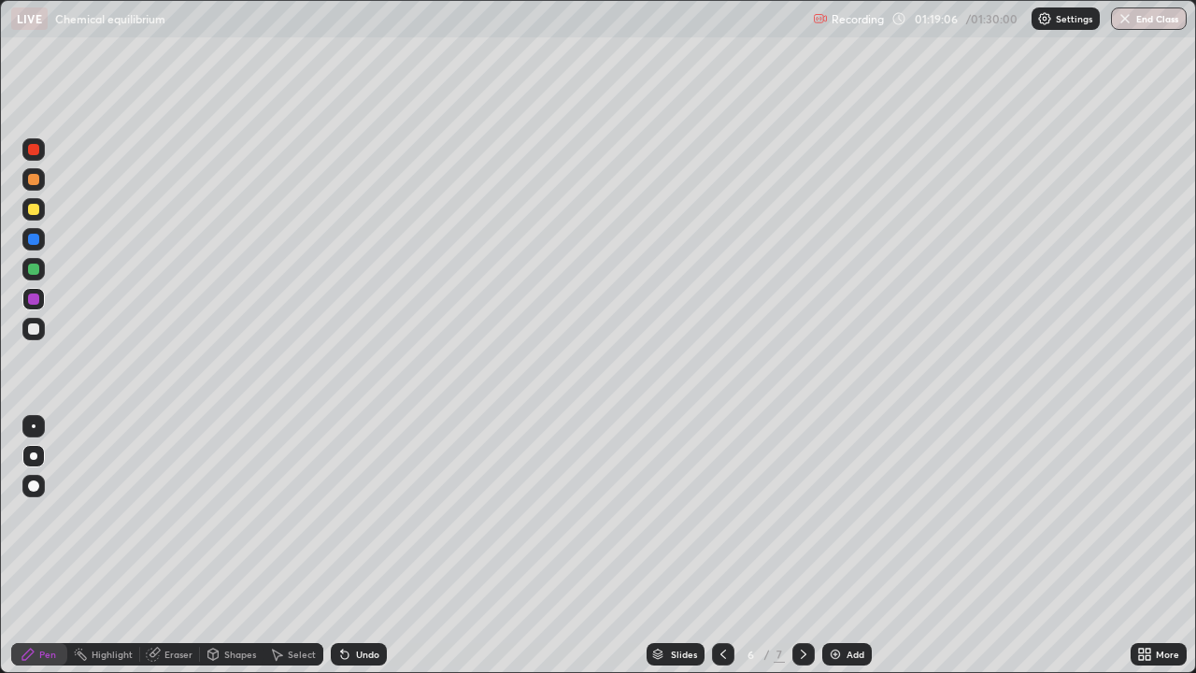
click at [344, 545] on icon at bounding box center [344, 654] width 7 height 7
click at [342, 545] on icon at bounding box center [344, 654] width 7 height 7
click at [347, 545] on div "Undo" at bounding box center [359, 654] width 56 height 22
click at [804, 545] on icon at bounding box center [803, 653] width 15 height 15
click at [801, 545] on icon at bounding box center [803, 653] width 15 height 15
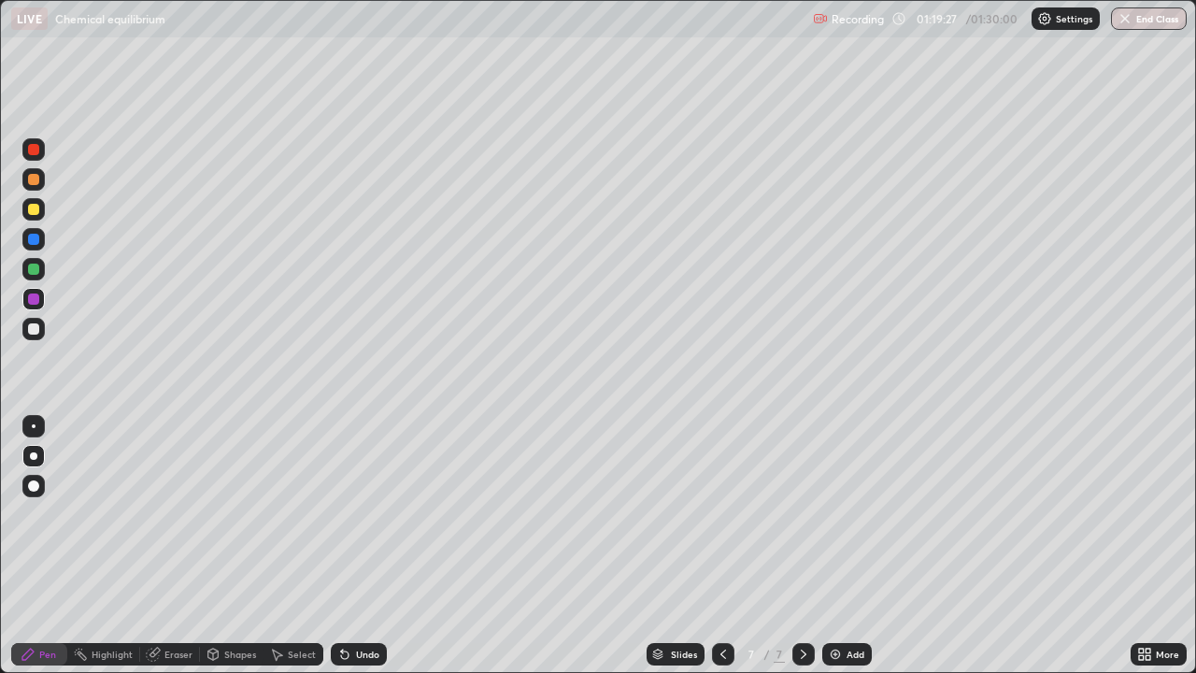
click at [840, 545] on img at bounding box center [835, 653] width 15 height 15
click at [357, 545] on div "Undo" at bounding box center [367, 653] width 23 height 9
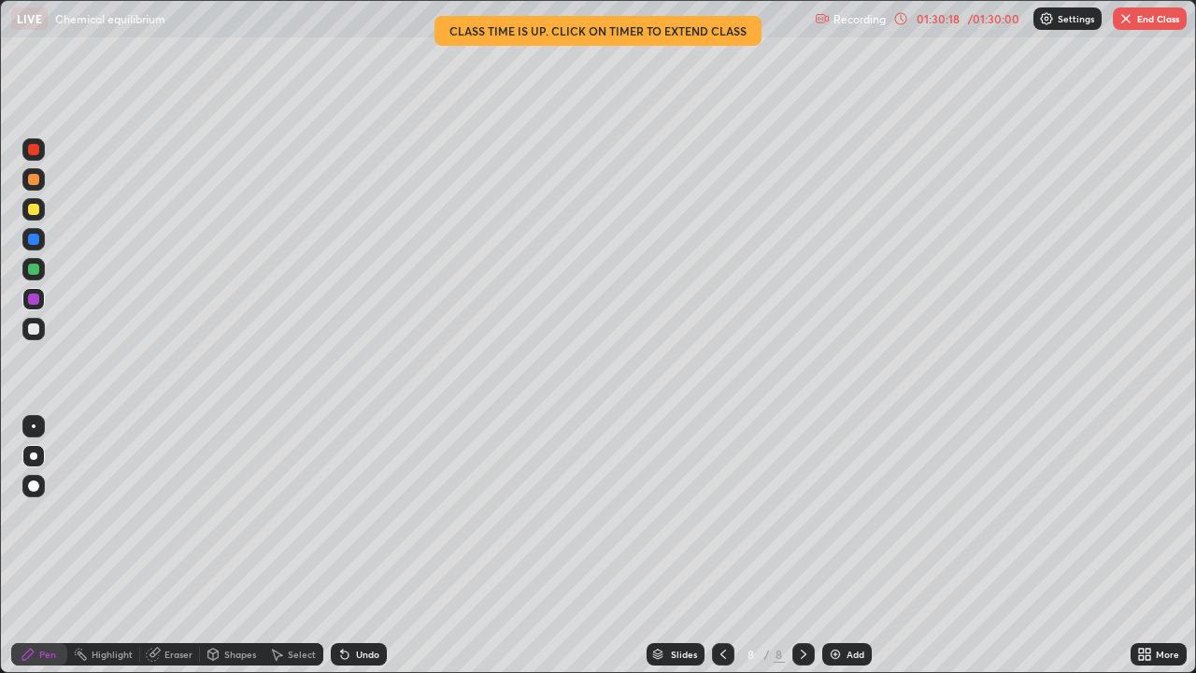
click at [967, 20] on div "/ 01:30:00" at bounding box center [993, 18] width 58 height 11
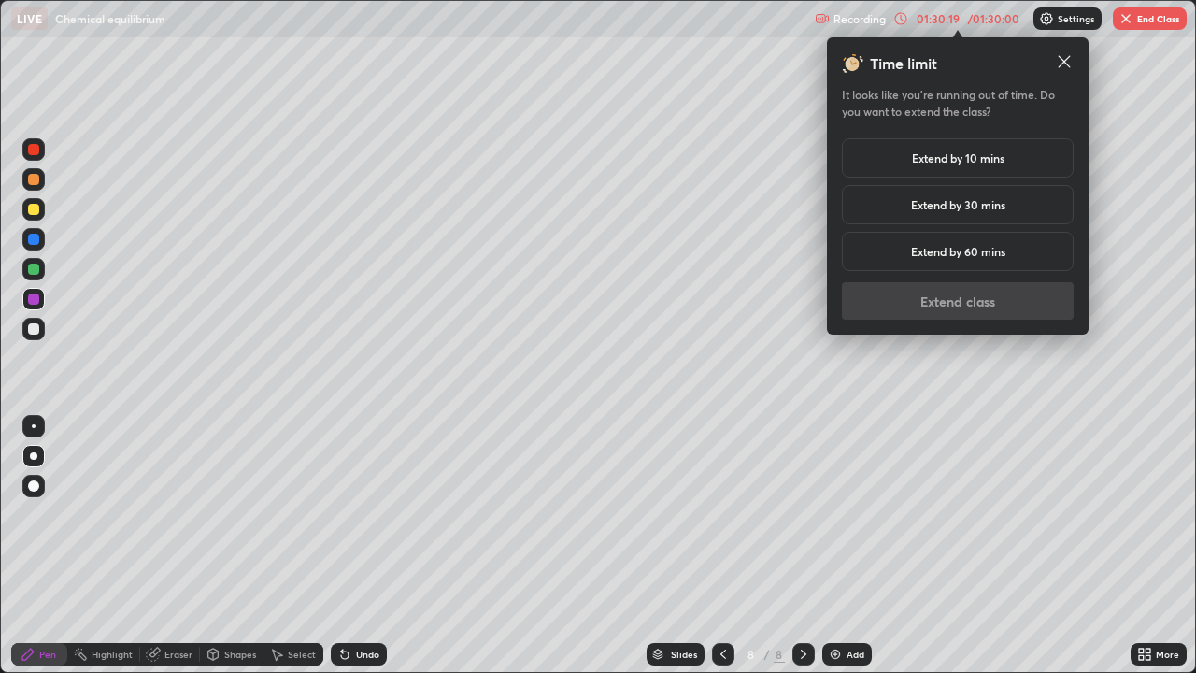
click at [951, 158] on h5 "Extend by 10 mins" at bounding box center [958, 157] width 92 height 17
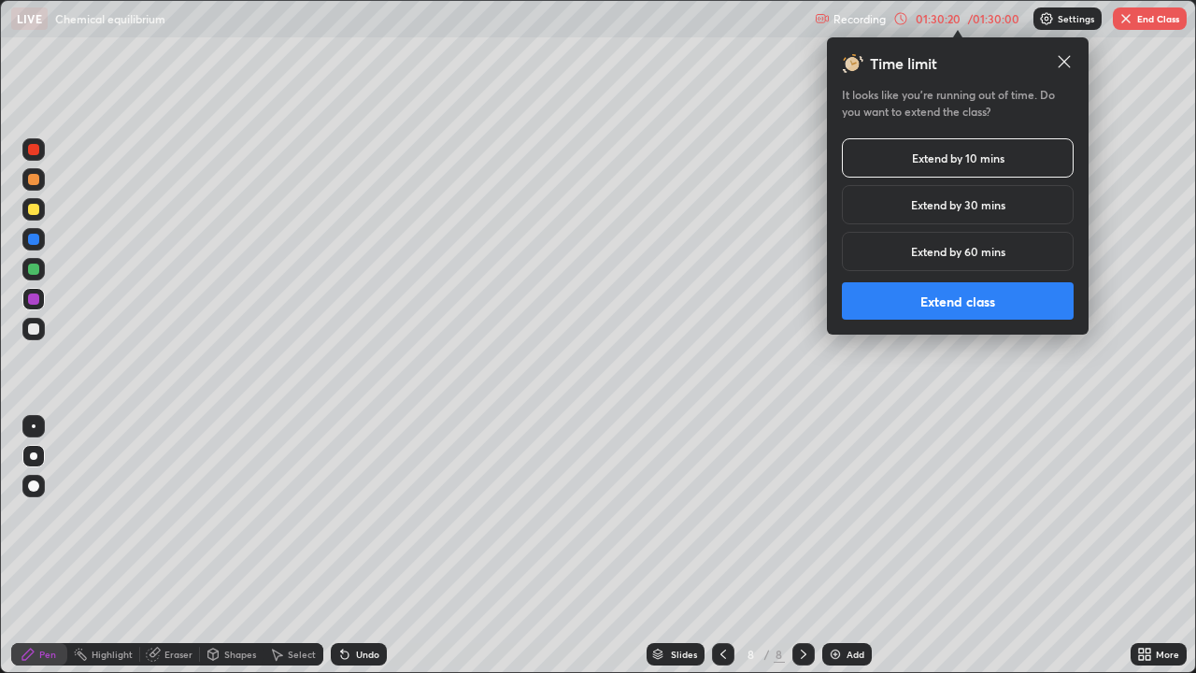
click at [932, 304] on button "Extend class" at bounding box center [958, 300] width 232 height 37
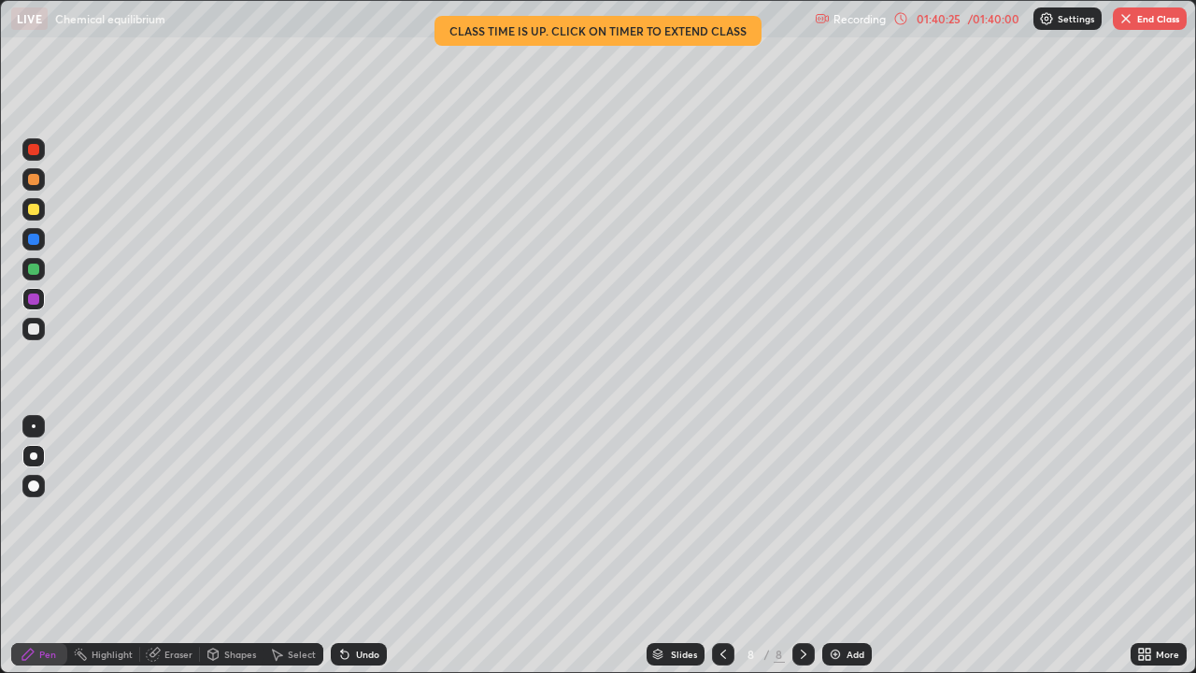
click at [1164, 13] on button "End Class" at bounding box center [1149, 18] width 74 height 22
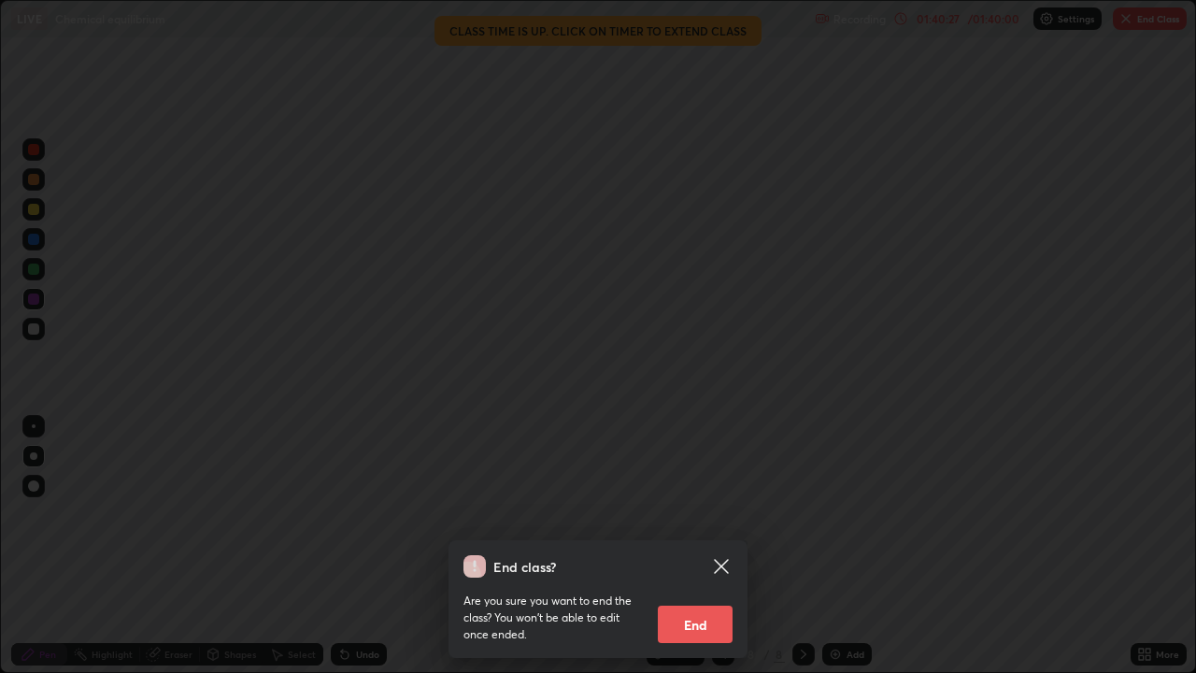
click at [721, 545] on button "End" at bounding box center [695, 623] width 75 height 37
